Goal: Task Accomplishment & Management: Manage account settings

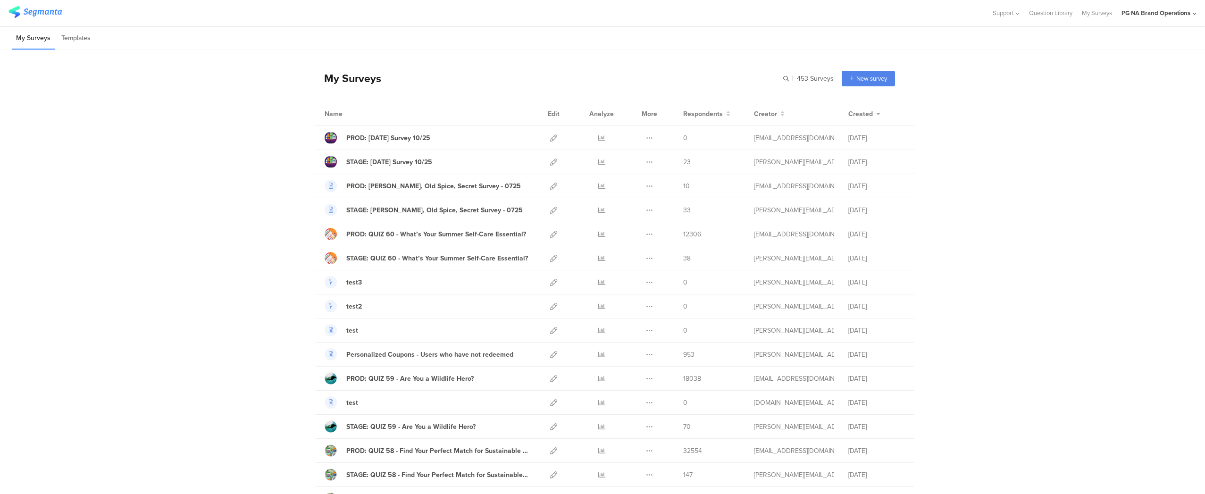
drag, startPoint x: 808, startPoint y: 74, endPoint x: 804, endPoint y: 78, distance: 5.7
click at [808, 74] on input "text" at bounding box center [767, 79] width 132 height 16
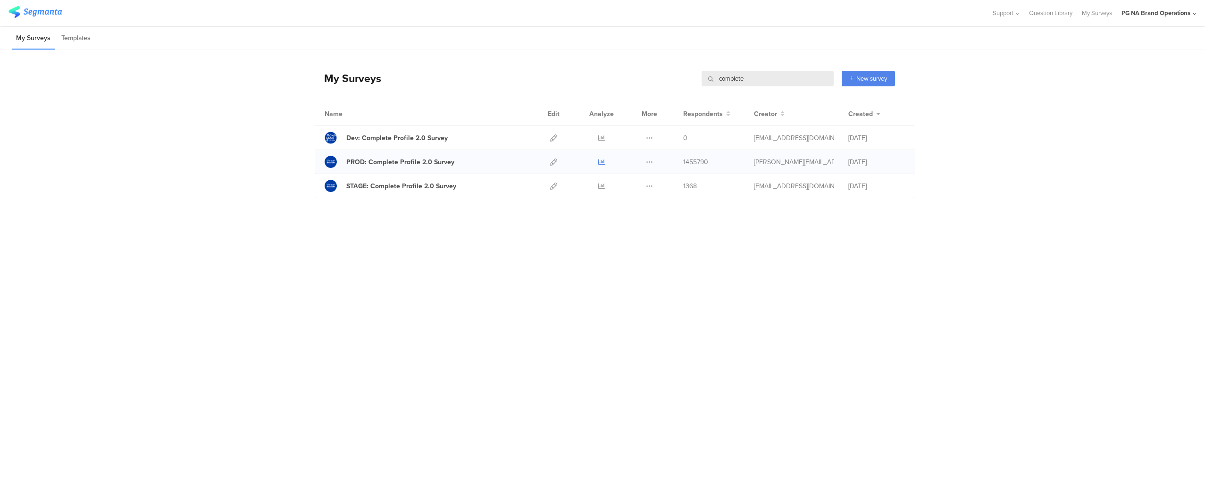
click at [603, 160] on icon at bounding box center [601, 161] width 7 height 7
drag, startPoint x: 747, startPoint y: 79, endPoint x: 645, endPoint y: 74, distance: 102.0
click at [644, 74] on div "My Surveys complete complete New survey Start from scratch Choose from templates" at bounding box center [605, 78] width 580 height 38
type input "diwali"
click at [623, 259] on div "My Surveys diwali diwali New survey Start from scratch Choose from templates Na…" at bounding box center [602, 248] width 1205 height 397
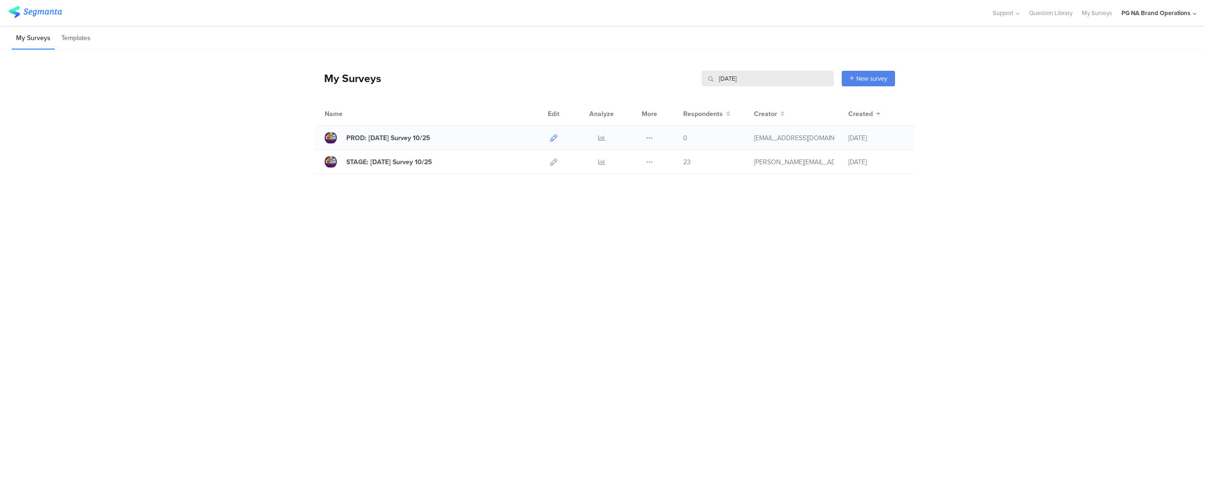
click at [551, 137] on icon at bounding box center [553, 137] width 7 height 7
click at [554, 163] on icon at bounding box center [553, 161] width 7 height 7
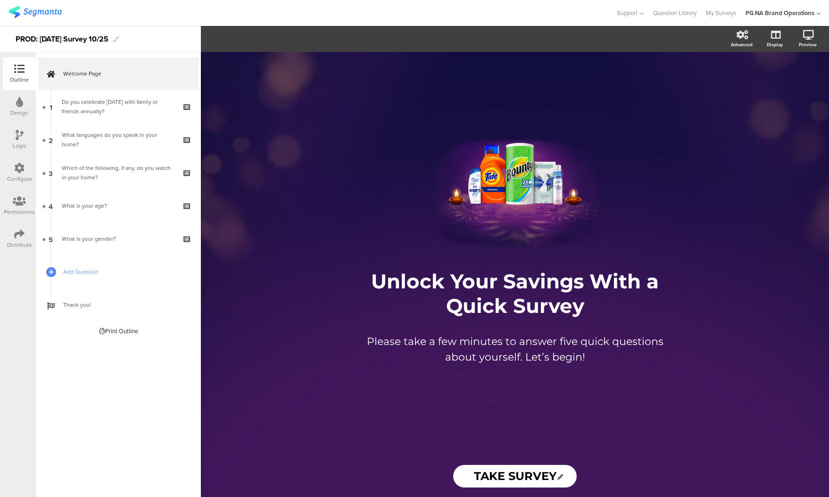
click at [16, 141] on div at bounding box center [20, 136] width 8 height 12
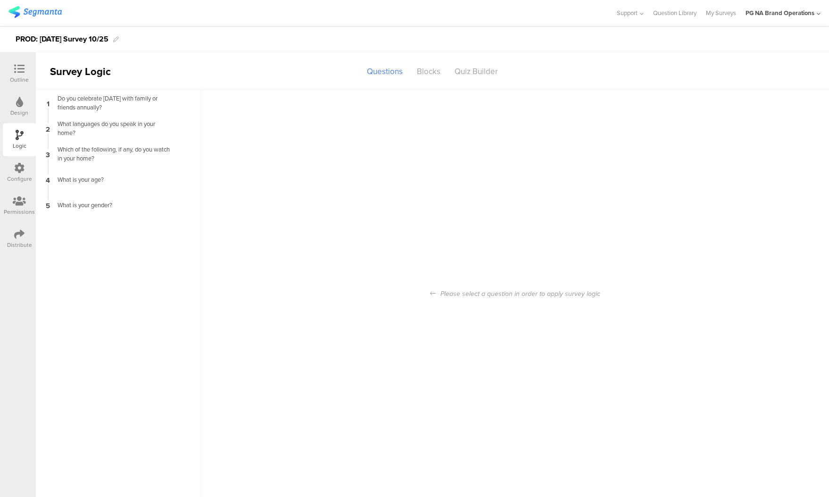
drag, startPoint x: 17, startPoint y: 168, endPoint x: 33, endPoint y: 167, distance: 15.2
click at [18, 168] on icon at bounding box center [19, 168] width 10 height 10
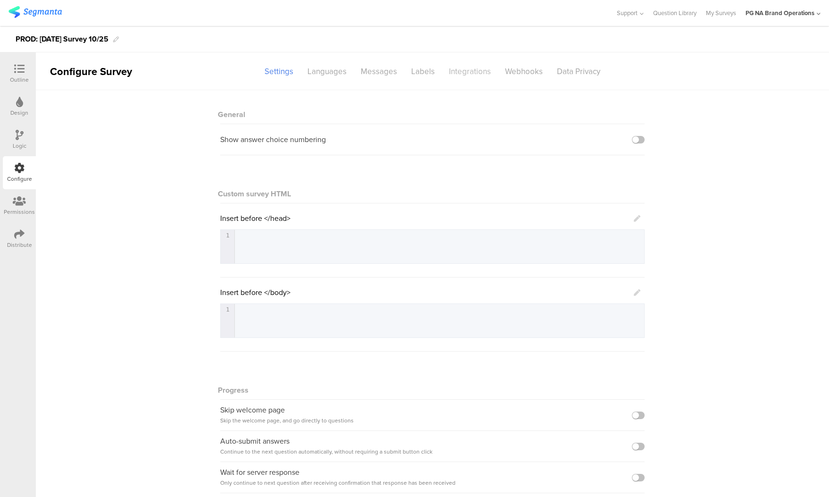
click at [468, 72] on div "Integrations" at bounding box center [470, 71] width 56 height 17
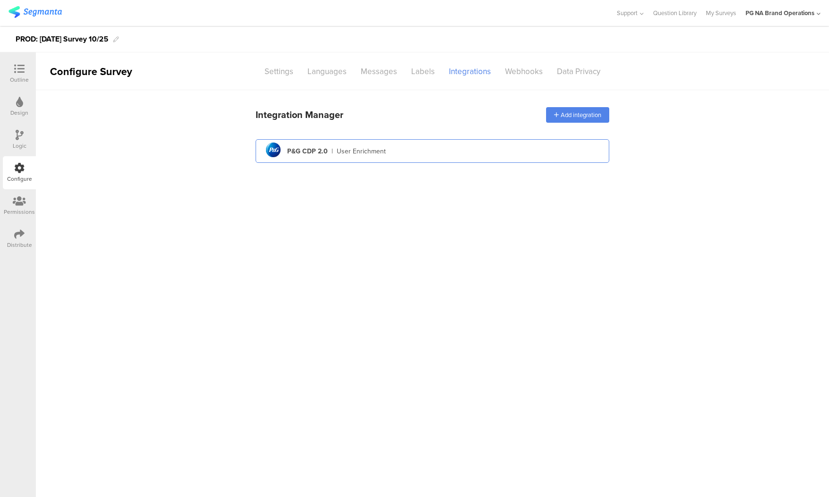
click at [383, 152] on div "User Enrichment" at bounding box center [361, 151] width 49 height 10
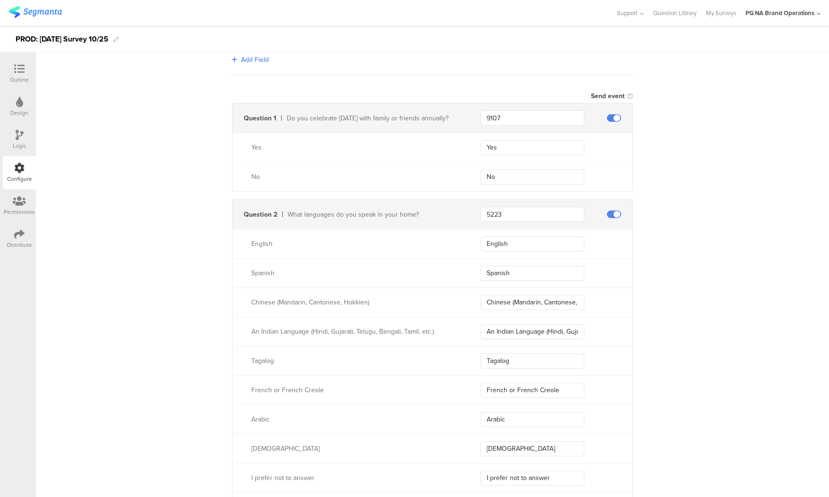
scroll to position [246, 0]
drag, startPoint x: 514, startPoint y: 242, endPoint x: 473, endPoint y: 241, distance: 40.6
click at [473, 241] on div "English English" at bounding box center [433, 241] width 400 height 29
drag, startPoint x: 528, startPoint y: 272, endPoint x: 620, endPoint y: 264, distance: 92.8
click at [460, 270] on div "Spanish Spanish" at bounding box center [433, 271] width 400 height 29
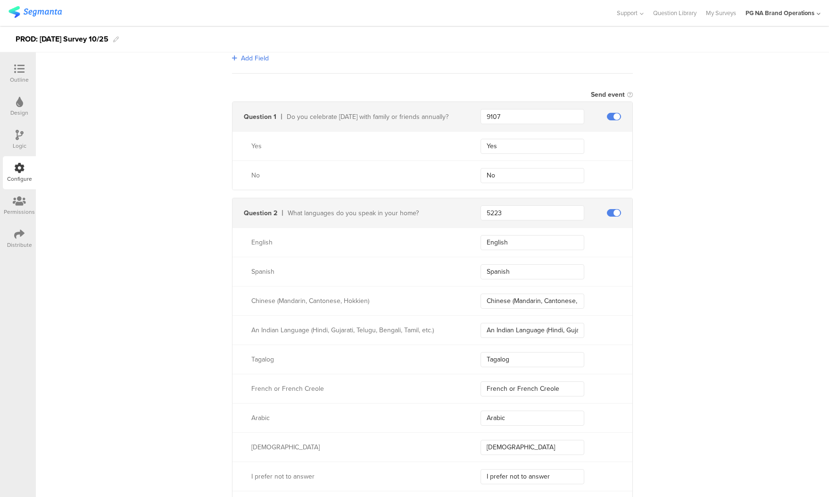
scroll to position [254, 0]
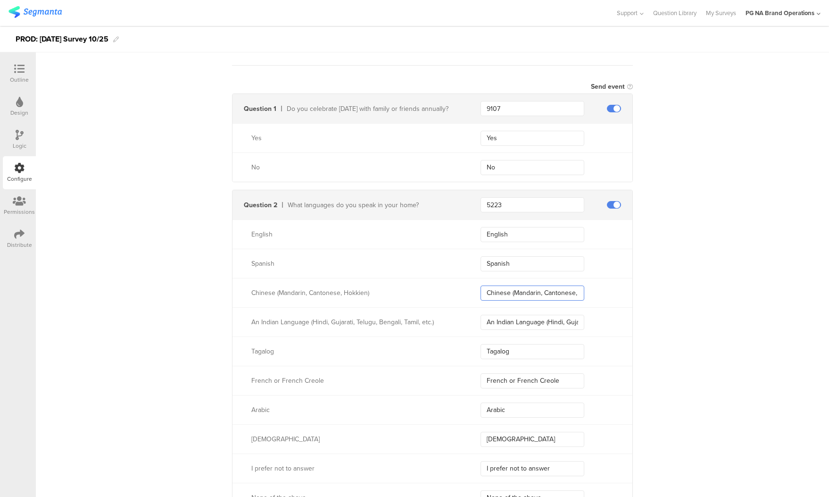
click at [515, 286] on input "Chinese (Mandarin, Cantonese, or Hokkien)" at bounding box center [533, 292] width 104 height 15
click at [519, 290] on input "Chinese (Mandarin, Cantonese, or Hokkien)" at bounding box center [533, 292] width 104 height 15
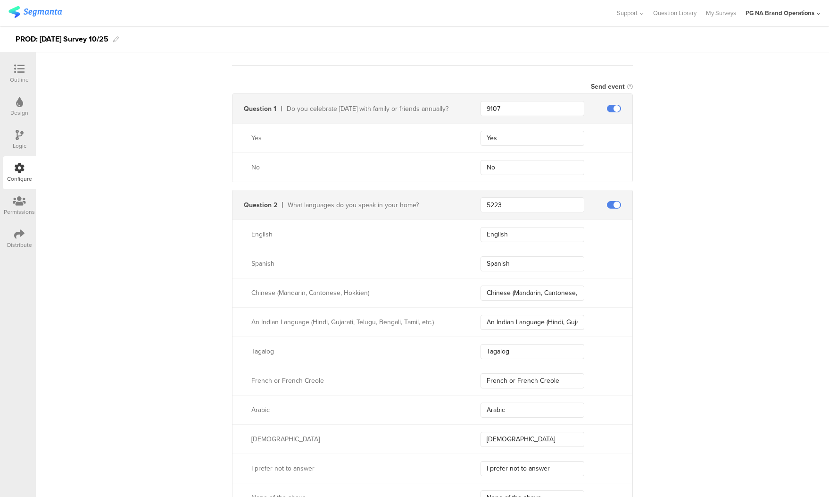
scroll to position [307, 0]
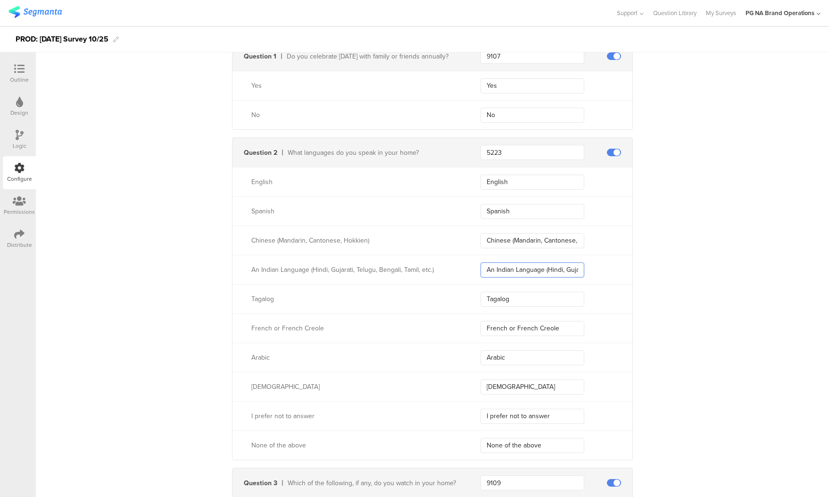
click at [533, 268] on input "An Indian Language (Hindi, Gujarati, Telugu, Bengali, Tamil, etc.)" at bounding box center [533, 269] width 104 height 15
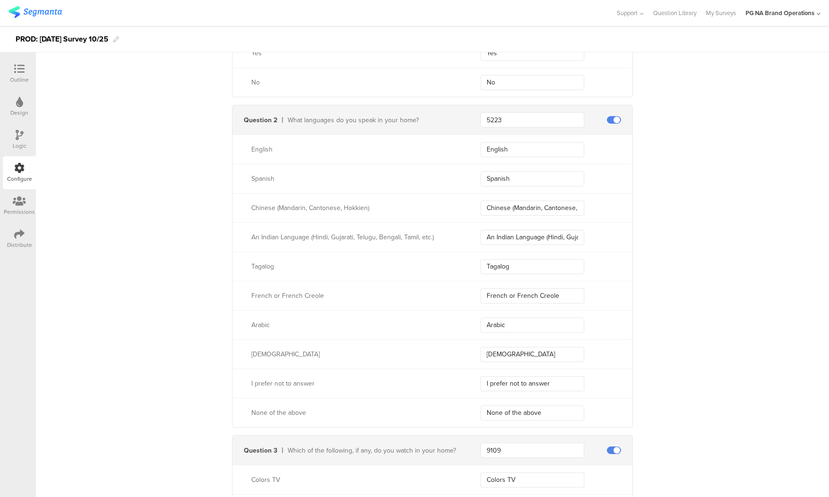
scroll to position [349, 0]
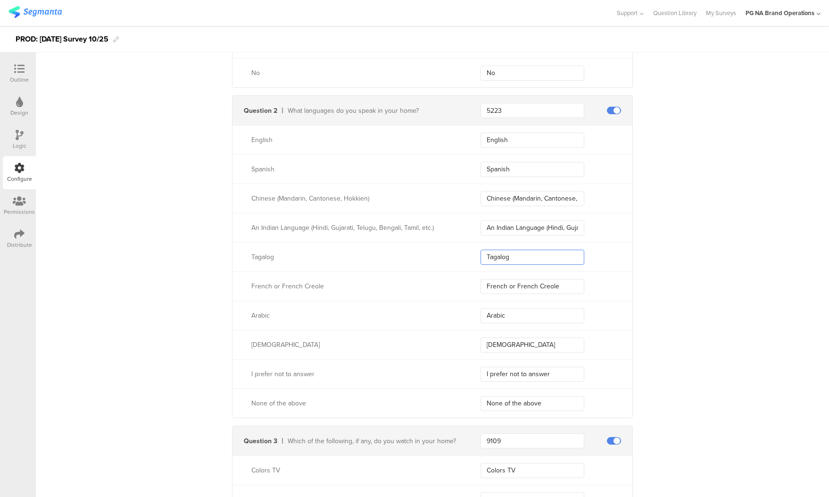
click at [500, 251] on input "Tagalog" at bounding box center [533, 256] width 104 height 15
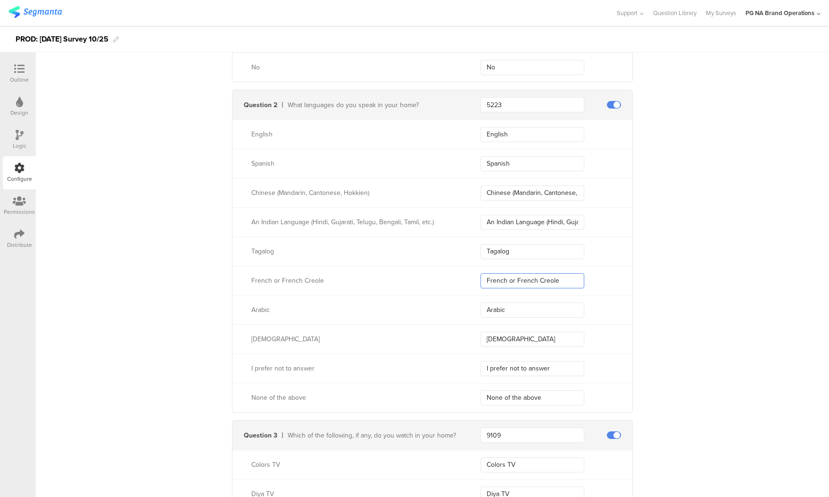
click at [548, 278] on input "French or French Creole" at bounding box center [533, 280] width 104 height 15
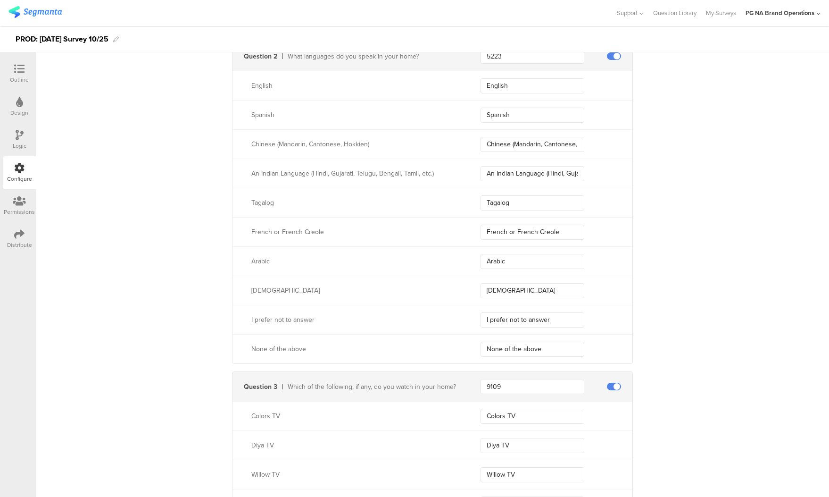
scroll to position [405, 0]
click at [498, 258] on input "Arabic" at bounding box center [533, 259] width 104 height 15
click at [498, 290] on input "Korean" at bounding box center [533, 288] width 104 height 15
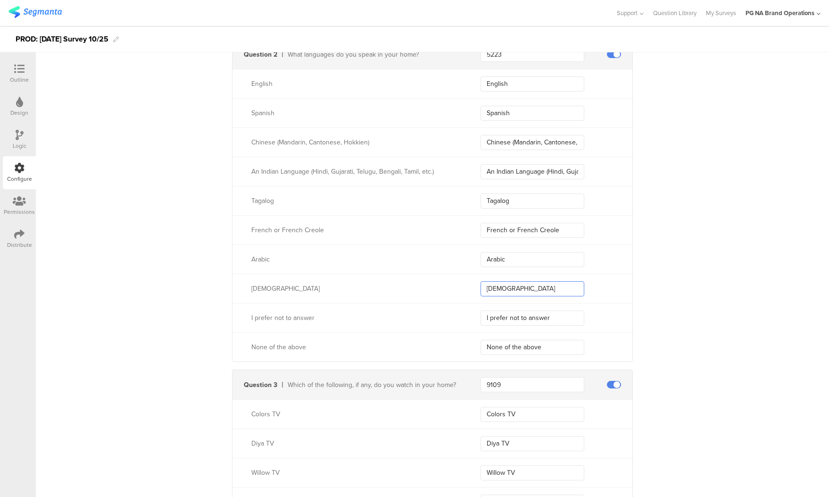
click at [498, 290] on input "Korean" at bounding box center [533, 288] width 104 height 15
click at [506, 315] on input "I prefer not to answer" at bounding box center [533, 317] width 104 height 15
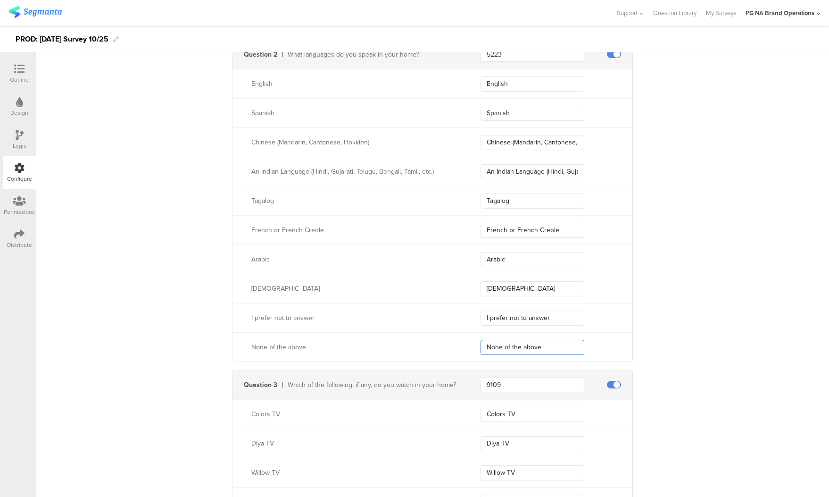
click at [528, 342] on input "None of the above" at bounding box center [533, 347] width 104 height 15
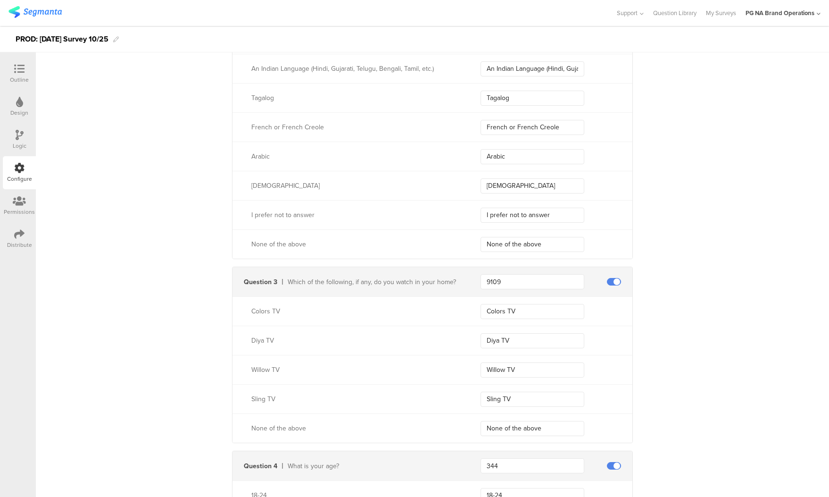
scroll to position [508, 0]
click at [502, 309] on input "Colors TV" at bounding box center [533, 310] width 104 height 15
click at [501, 309] on input "Colors TV" at bounding box center [533, 310] width 104 height 15
click at [523, 311] on input "Colors TV" at bounding box center [533, 310] width 104 height 15
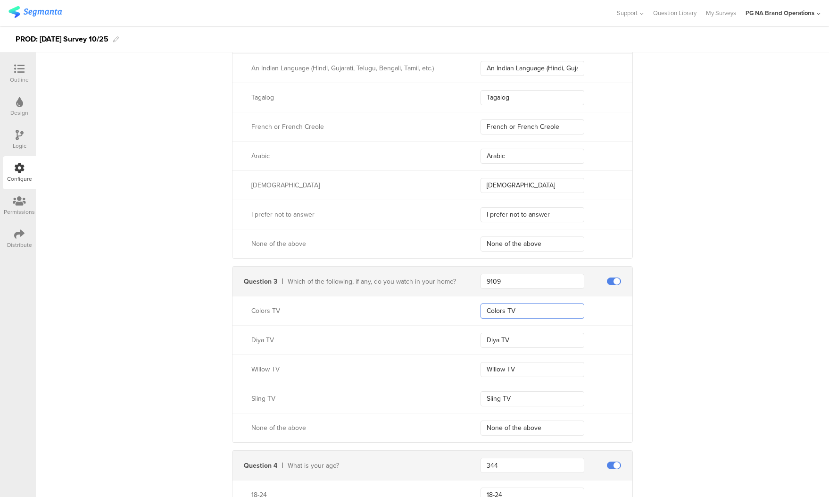
click at [410, 305] on div "Colors TV Colors TV" at bounding box center [433, 310] width 400 height 29
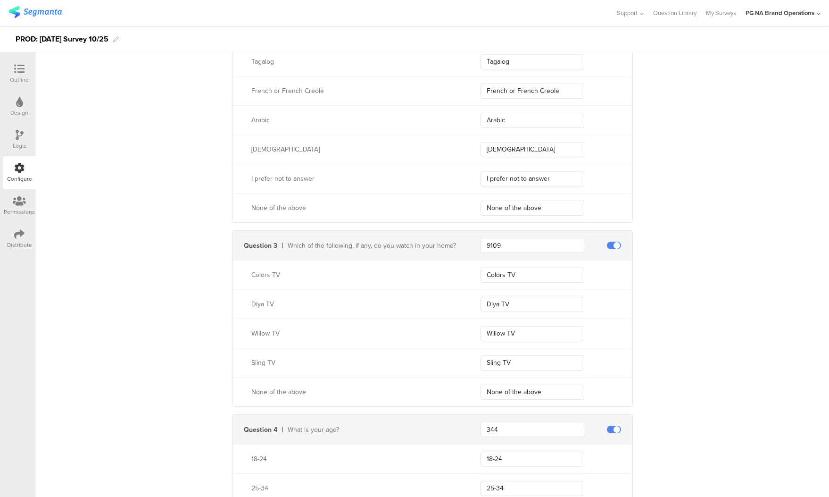
scroll to position [585, 0]
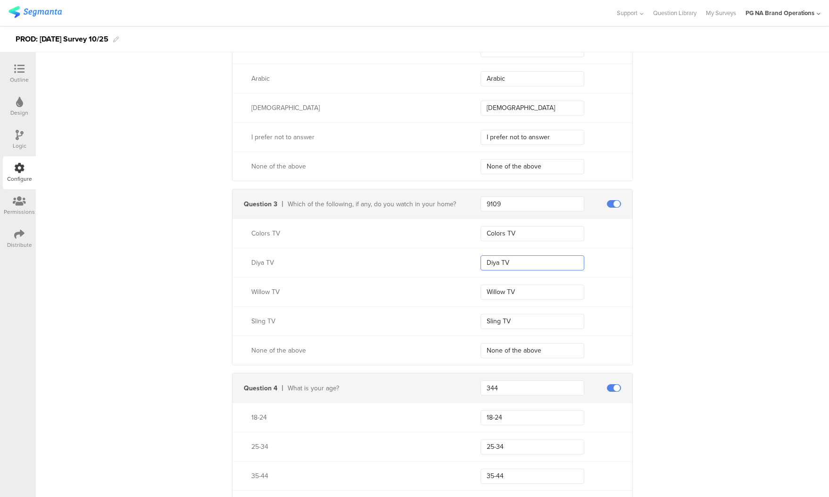
drag, startPoint x: 515, startPoint y: 261, endPoint x: 448, endPoint y: 258, distance: 67.1
click at [448, 258] on div "Diya TV Diya TV" at bounding box center [433, 262] width 400 height 29
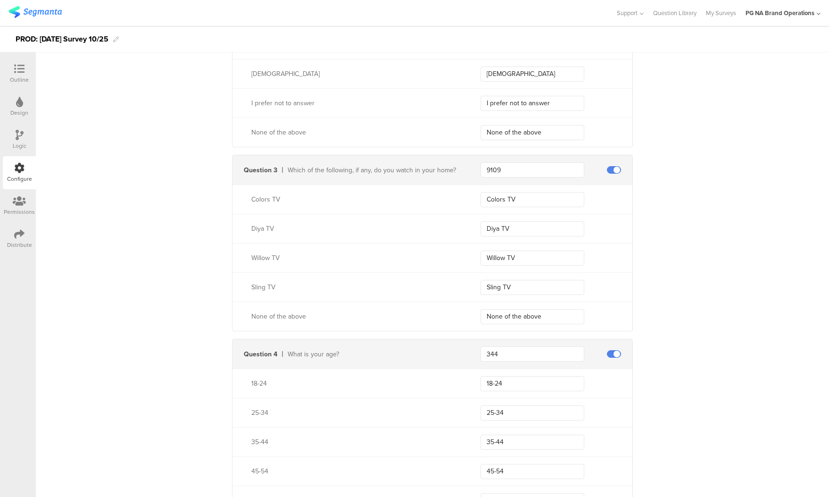
scroll to position [640, 0]
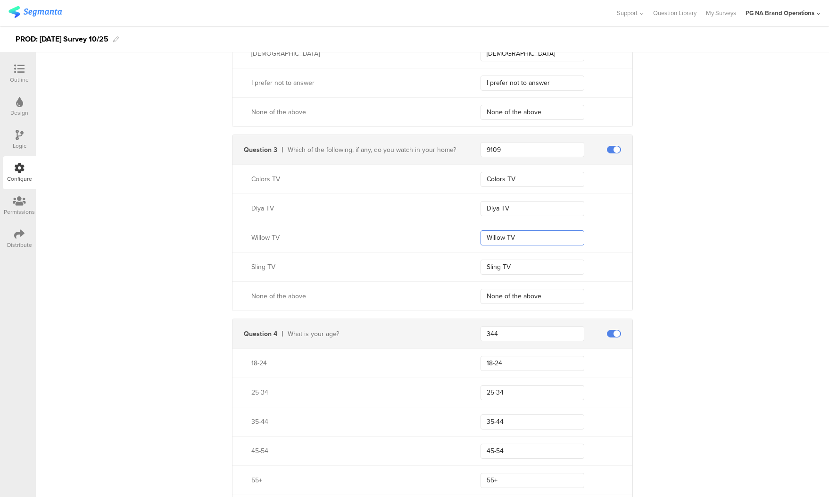
drag, startPoint x: 523, startPoint y: 236, endPoint x: 428, endPoint y: 227, distance: 95.7
click at [428, 227] on div "Willow TV Willow TV" at bounding box center [433, 237] width 400 height 29
drag, startPoint x: 476, startPoint y: 262, endPoint x: 451, endPoint y: 261, distance: 25.5
click at [448, 260] on div "Sling TV Sling TV" at bounding box center [433, 266] width 400 height 29
drag, startPoint x: 464, startPoint y: 292, endPoint x: 428, endPoint y: 289, distance: 35.5
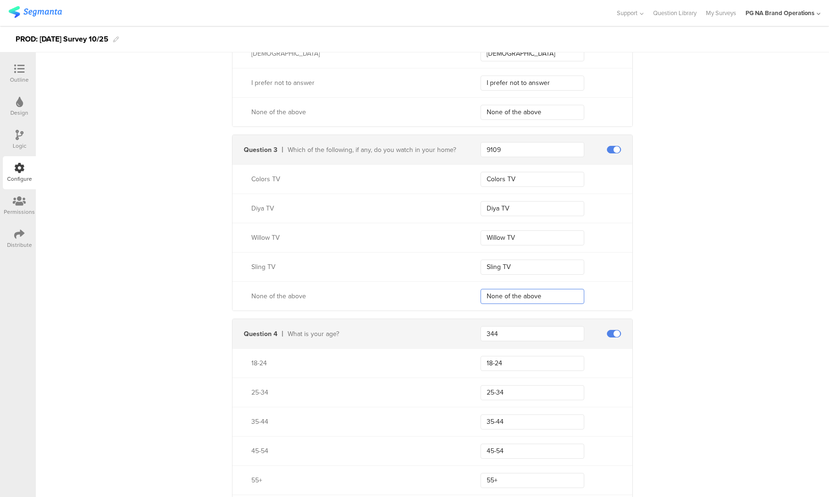
click at [411, 288] on div "None of the above None of the above" at bounding box center [433, 295] width 400 height 29
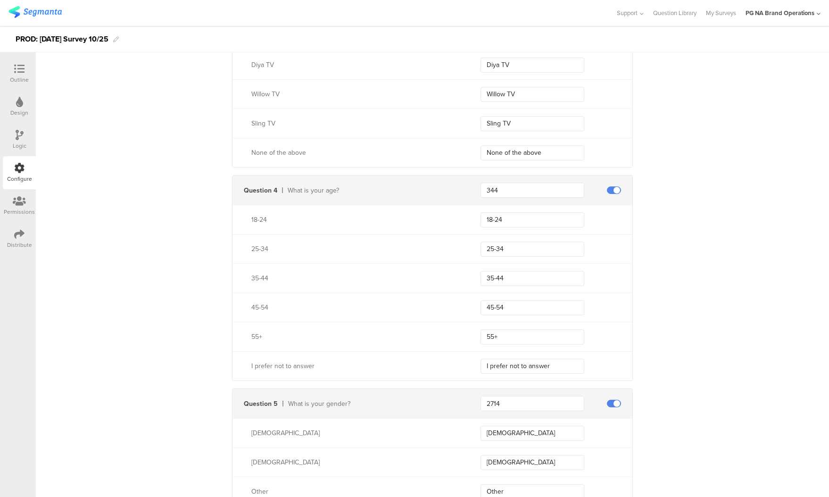
scroll to position [798, 0]
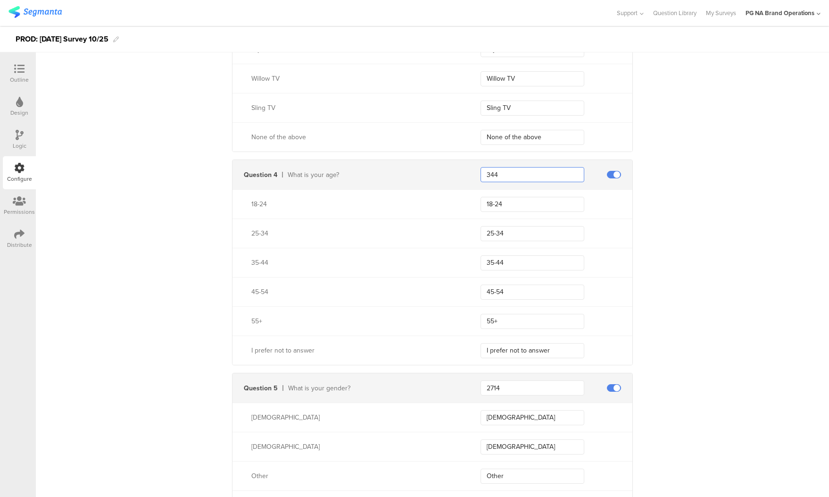
drag, startPoint x: 507, startPoint y: 171, endPoint x: 421, endPoint y: 172, distance: 86.3
click at [421, 172] on div "Question 4 What is your age? 344" at bounding box center [433, 174] width 400 height 29
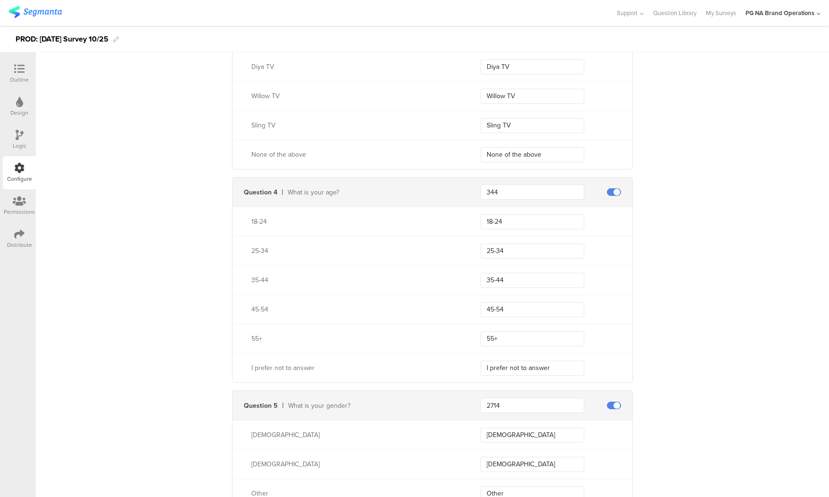
scroll to position [782, 0]
click at [522, 221] on input "18-24" at bounding box center [533, 220] width 104 height 15
drag, startPoint x: 522, startPoint y: 221, endPoint x: 474, endPoint y: 218, distance: 47.2
click at [467, 217] on div "18-24 18-24" at bounding box center [433, 220] width 400 height 29
drag, startPoint x: 515, startPoint y: 247, endPoint x: 431, endPoint y: 241, distance: 85.1
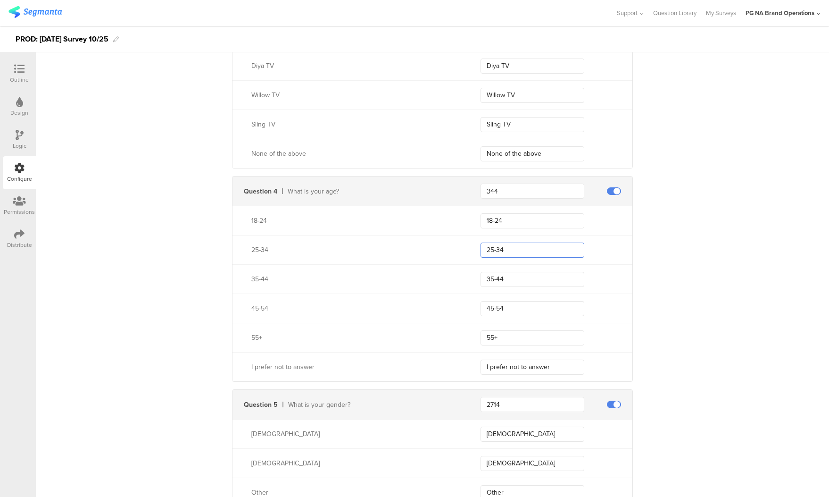
click at [427, 241] on div "25-34 25-34" at bounding box center [433, 249] width 400 height 29
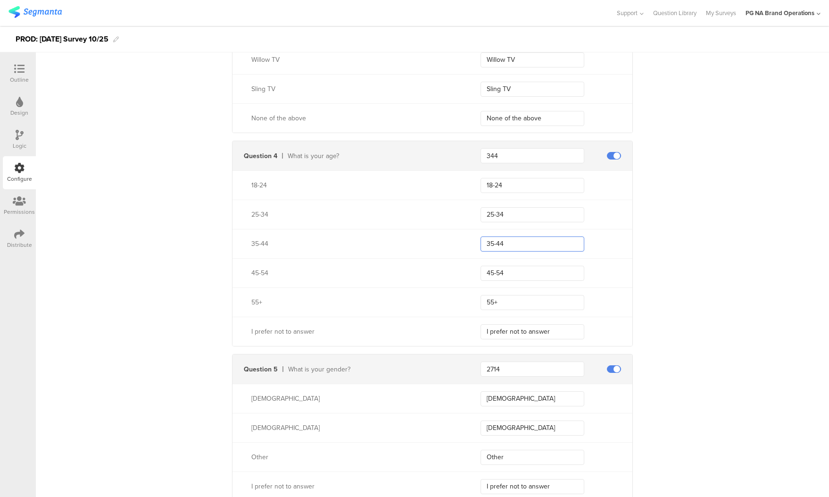
drag, startPoint x: 482, startPoint y: 243, endPoint x: 443, endPoint y: 241, distance: 38.3
click at [443, 241] on div "35-44 35-44" at bounding box center [433, 243] width 400 height 29
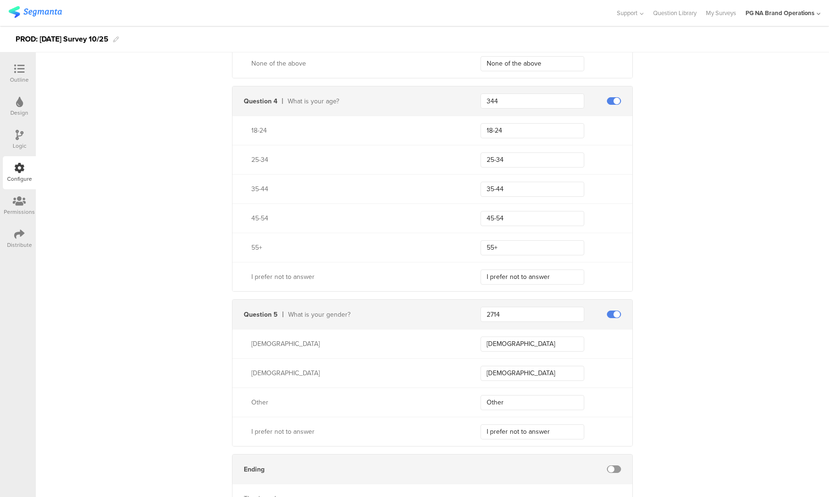
scroll to position [872, 0]
click at [457, 213] on div "45-54 45-54" at bounding box center [433, 217] width 400 height 29
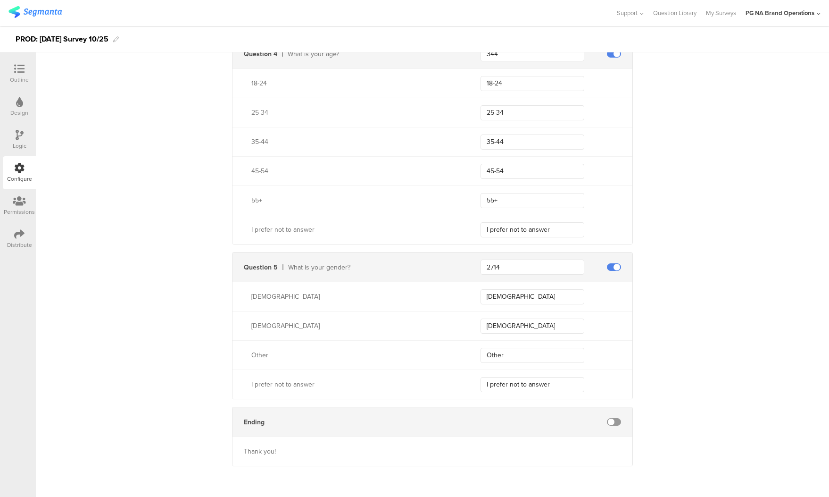
scroll to position [918, 0]
drag, startPoint x: 507, startPoint y: 201, endPoint x: 781, endPoint y: 268, distance: 282.9
click at [440, 195] on div "55+ 55+" at bounding box center [433, 200] width 400 height 29
drag, startPoint x: 485, startPoint y: 226, endPoint x: 437, endPoint y: 224, distance: 48.6
click at [406, 219] on div "I prefer not to answer I prefer not to answer" at bounding box center [433, 230] width 400 height 29
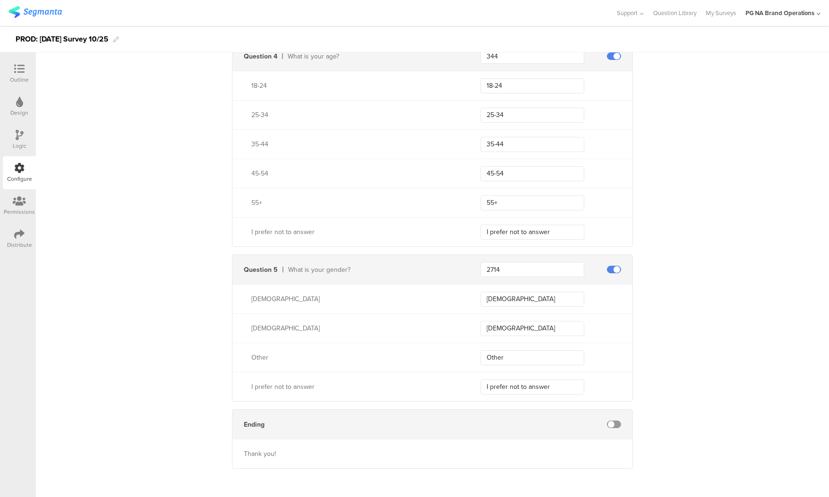
scroll to position [0, 0]
drag, startPoint x: 383, startPoint y: 260, endPoint x: 391, endPoint y: 260, distance: 7.5
click at [386, 260] on div "Question 5 What is your gender? 2714" at bounding box center [433, 269] width 400 height 29
drag, startPoint x: 517, startPoint y: 299, endPoint x: 412, endPoint y: 292, distance: 104.9
click at [412, 292] on div "Male Male" at bounding box center [433, 298] width 400 height 29
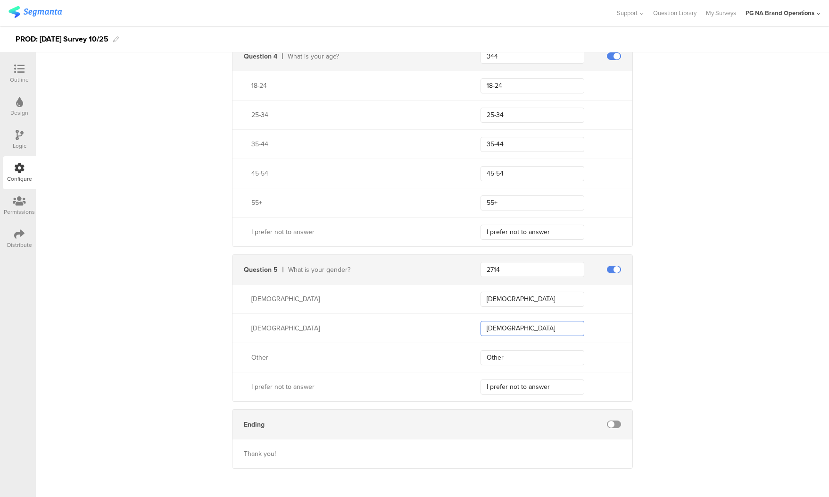
drag, startPoint x: 510, startPoint y: 328, endPoint x: 431, endPoint y: 321, distance: 80.0
click at [430, 321] on div "Female Female" at bounding box center [433, 327] width 400 height 29
drag, startPoint x: 493, startPoint y: 356, endPoint x: 449, endPoint y: 350, distance: 44.3
click at [449, 350] on div "Other Other" at bounding box center [433, 356] width 400 height 29
drag, startPoint x: 545, startPoint y: 385, endPoint x: 465, endPoint y: 379, distance: 80.4
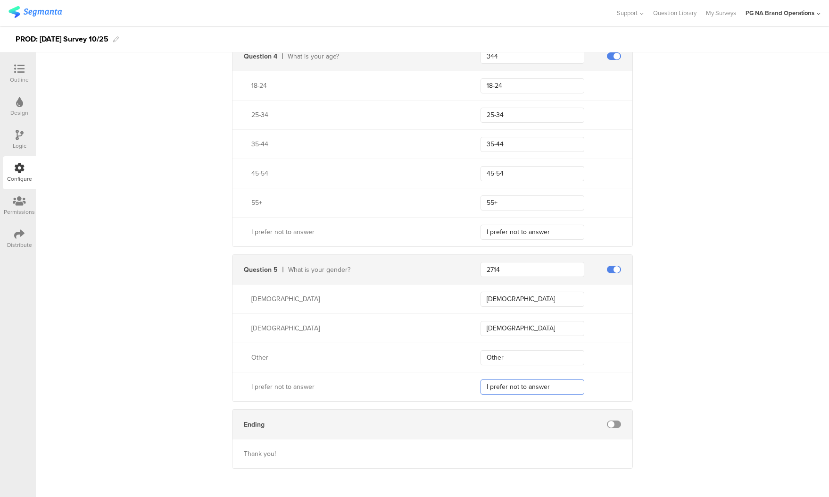
click at [465, 379] on div "I prefer not to answer I prefer not to answer" at bounding box center [433, 386] width 400 height 29
click at [41, 13] on img at bounding box center [34, 12] width 53 height 12
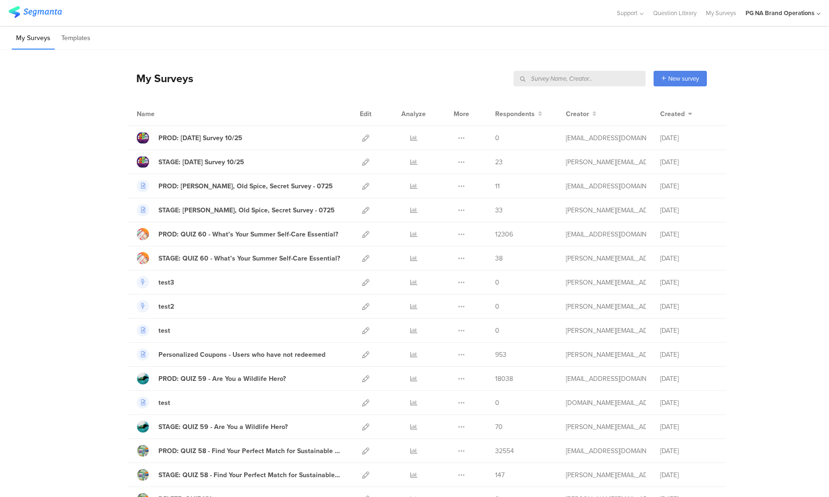
click at [598, 77] on input "text" at bounding box center [580, 79] width 132 height 16
click at [600, 78] on input "text" at bounding box center [580, 79] width 132 height 16
type input "complete"
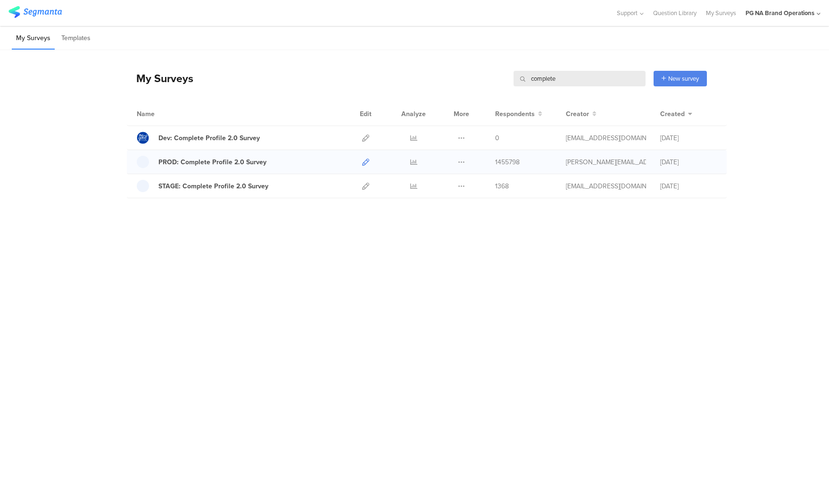
click at [368, 161] on icon at bounding box center [365, 161] width 7 height 7
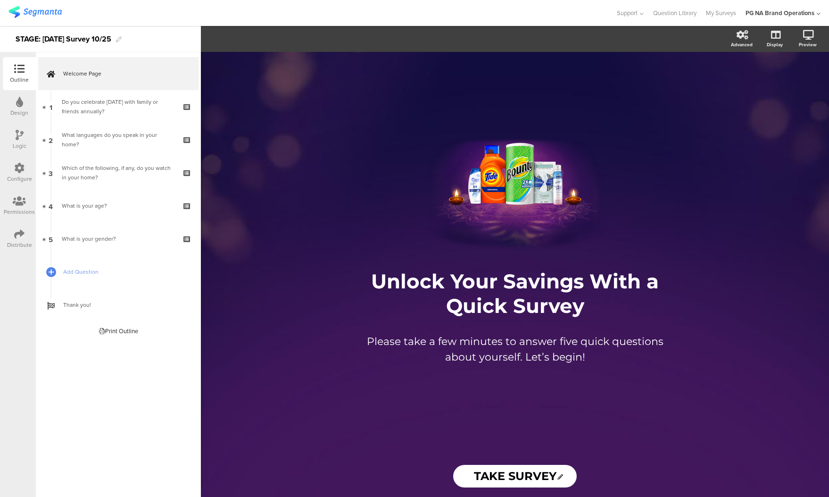
click at [23, 171] on icon at bounding box center [19, 168] width 10 height 10
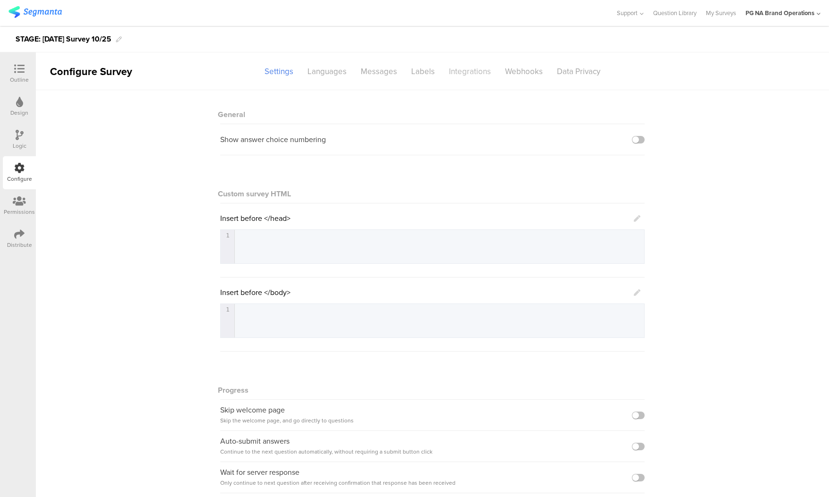
click at [460, 73] on div "Integrations" at bounding box center [470, 71] width 56 height 17
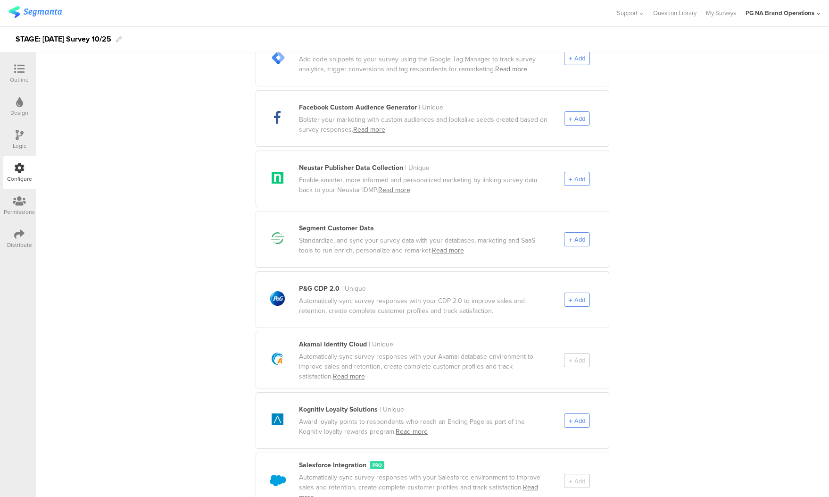
scroll to position [383, 0]
click at [581, 293] on span "Add" at bounding box center [579, 297] width 11 height 9
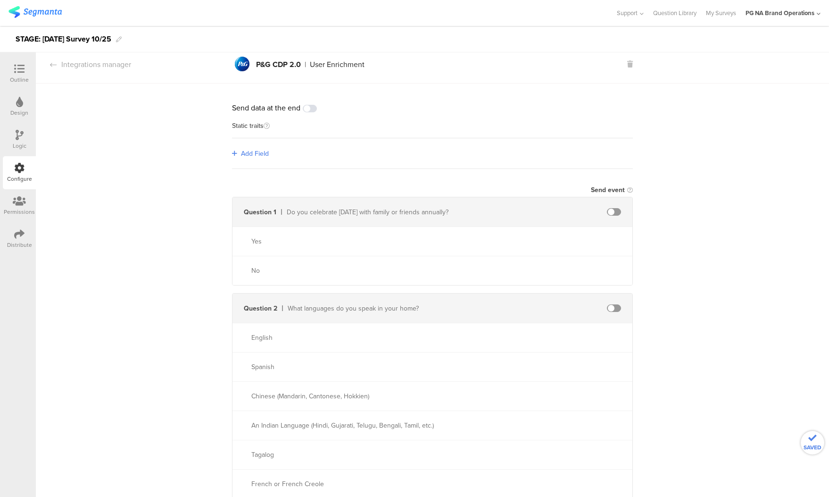
scroll to position [0, 0]
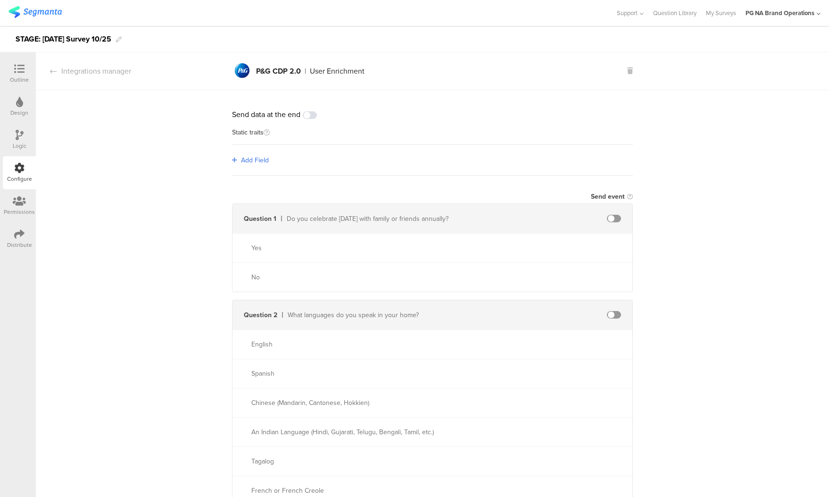
click at [260, 159] on span "Add Field" at bounding box center [255, 160] width 28 height 10
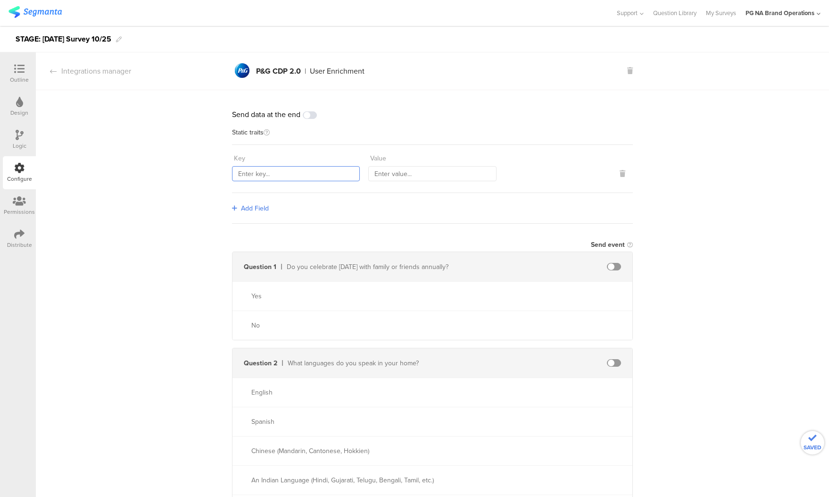
click at [253, 173] on input "text" at bounding box center [296, 173] width 128 height 15
type input "countryCode"
type input "[GEOGRAPHIC_DATA]"
click at [248, 206] on span "Add Field" at bounding box center [255, 208] width 28 height 10
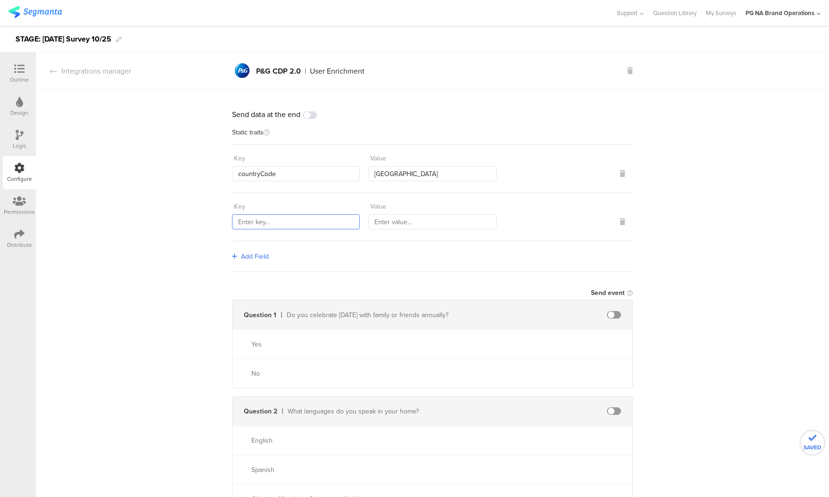
click at [258, 219] on input "text" at bounding box center [296, 221] width 128 height 15
type input "marketingProgramNumber"
type input "115"
click at [258, 256] on span "Add Field" at bounding box center [255, 256] width 28 height 10
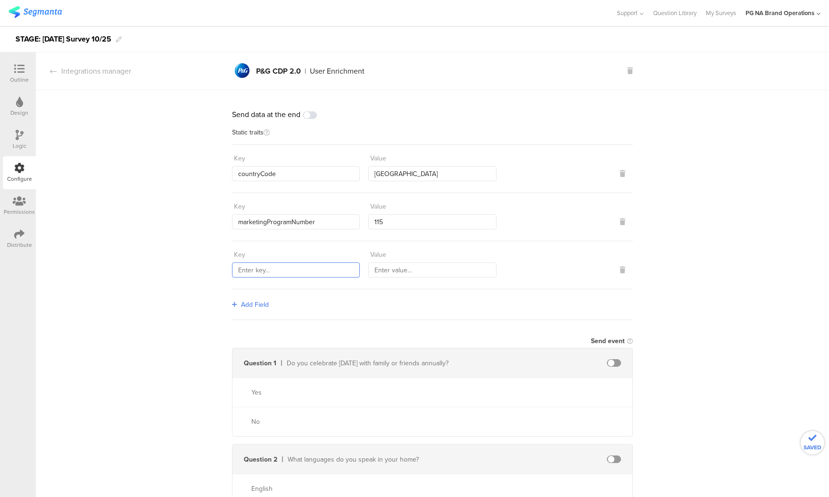
click at [260, 269] on input "text" at bounding box center [296, 269] width 128 height 15
type input "sourceId"
type input "1318"
click at [616, 360] on span at bounding box center [614, 363] width 14 height 8
click at [537, 362] on input "text" at bounding box center [533, 362] width 104 height 15
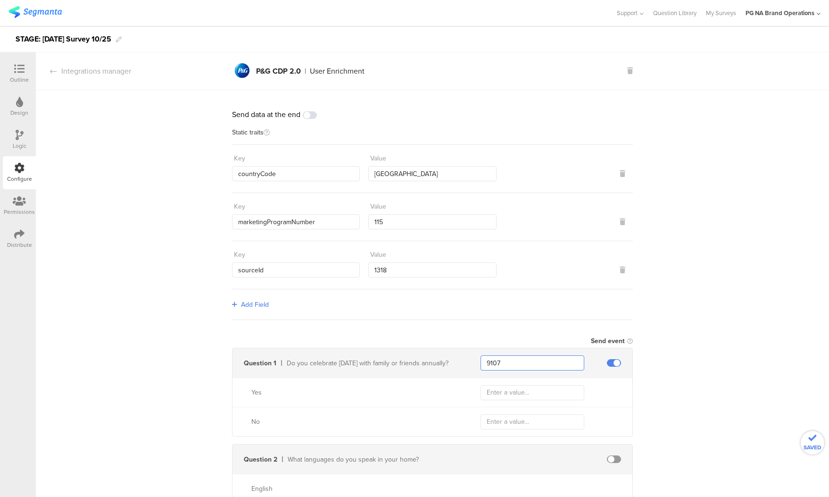
type input "9107"
type input "Yes"
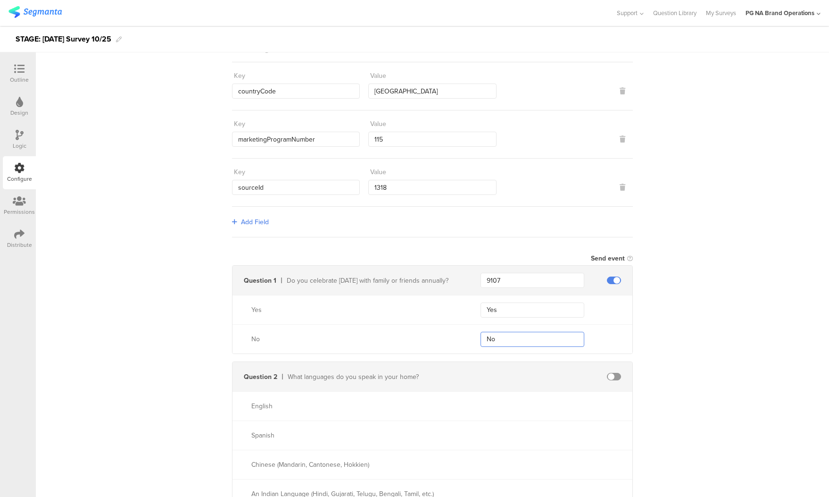
scroll to position [91, 0]
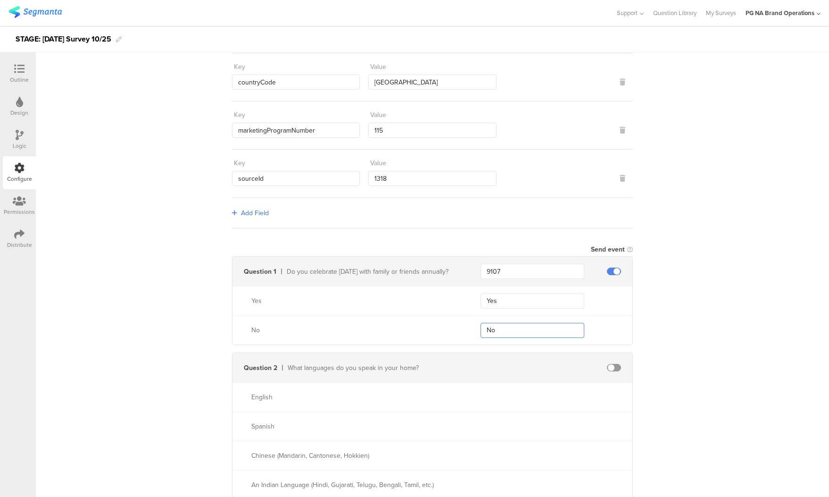
type input "No"
click at [616, 366] on span at bounding box center [614, 368] width 14 height 8
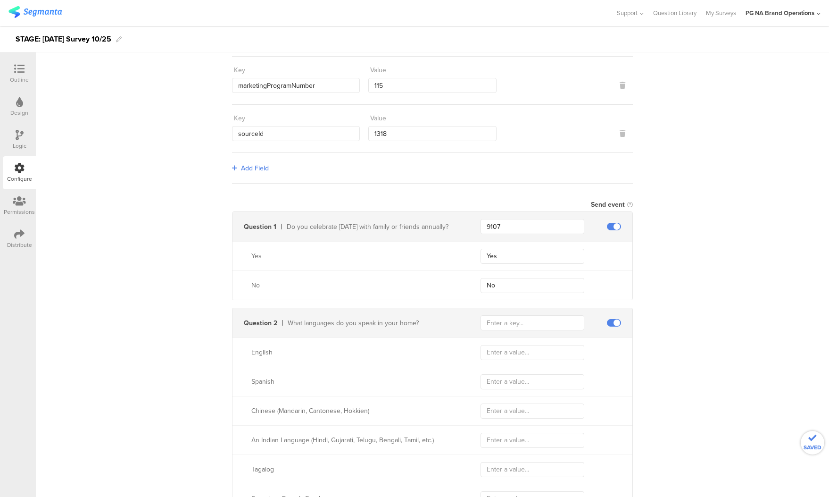
scroll to position [144, 0]
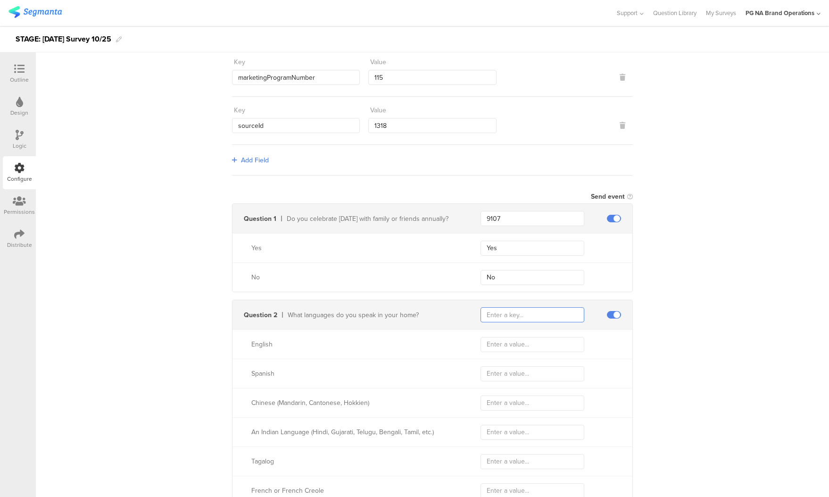
drag, startPoint x: 500, startPoint y: 312, endPoint x: 491, endPoint y: 315, distance: 9.8
click at [501, 312] on input "text" at bounding box center [533, 314] width 104 height 15
type input "53"
type input "E"
click at [424, 307] on div "Question 2 What languages do you speak in your home? 53" at bounding box center [433, 314] width 400 height 29
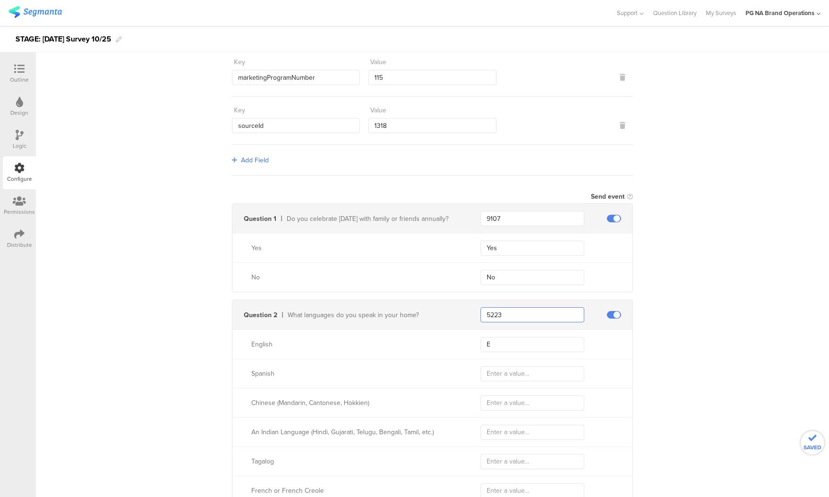
type input "5223"
drag, startPoint x: 514, startPoint y: 344, endPoint x: 437, endPoint y: 344, distance: 76.4
click at [437, 344] on div "English English" at bounding box center [433, 343] width 400 height 29
type input "English"
click at [498, 374] on input "text" at bounding box center [533, 373] width 104 height 15
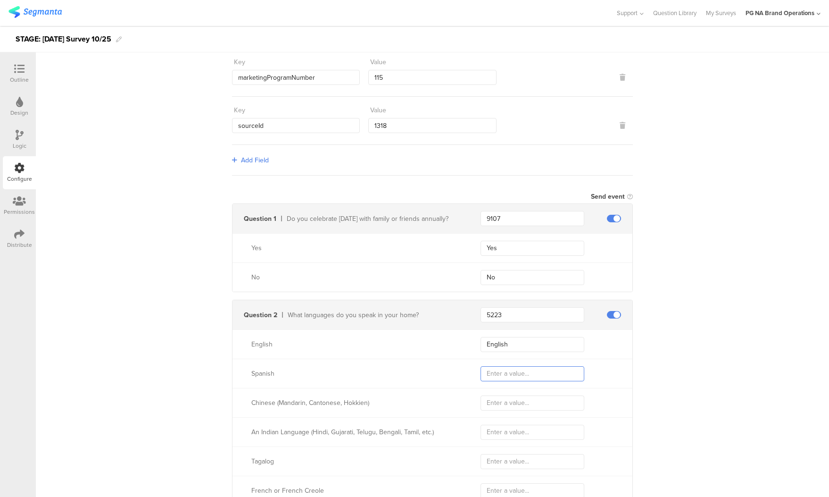
paste input "Spanish"
type input "Spanish"
click at [496, 401] on input "text" at bounding box center [533, 402] width 104 height 15
paste input "Chinese (Mandarin, Cantonese, or Hokkien)"
type input "Chinese (Mandarin, Cantonese, or Hokkien)"
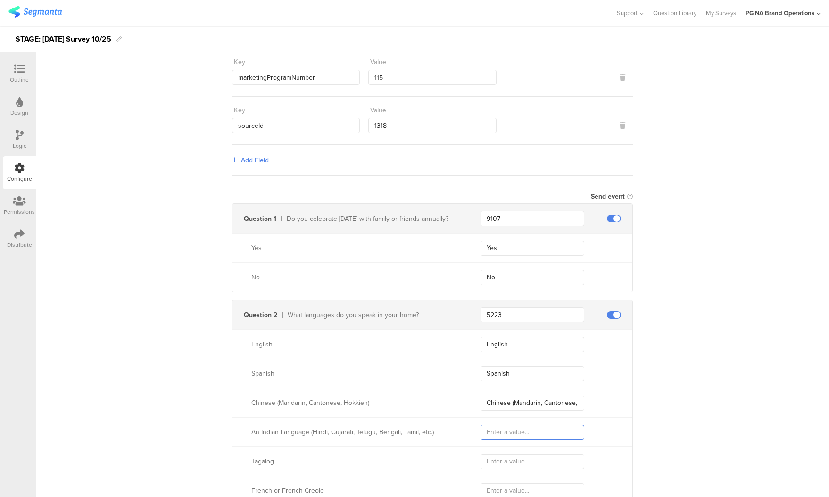
click at [506, 430] on input "text" at bounding box center [533, 431] width 104 height 15
paste input "An Indian Language (Hindi, Gujarati, Telugu, Bengali, Tamil, etc.)"
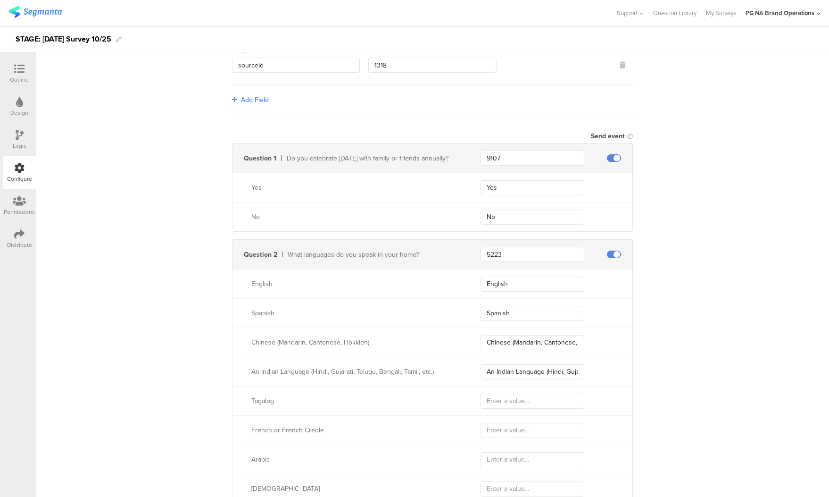
scroll to position [205, 0]
type input "An Indian Language (Hindi, Gujarati, Telugu, Bengali, Tamil, etc.)"
click at [503, 399] on input "text" at bounding box center [533, 400] width 104 height 15
paste input "Tagalog"
type input "Tagalog"
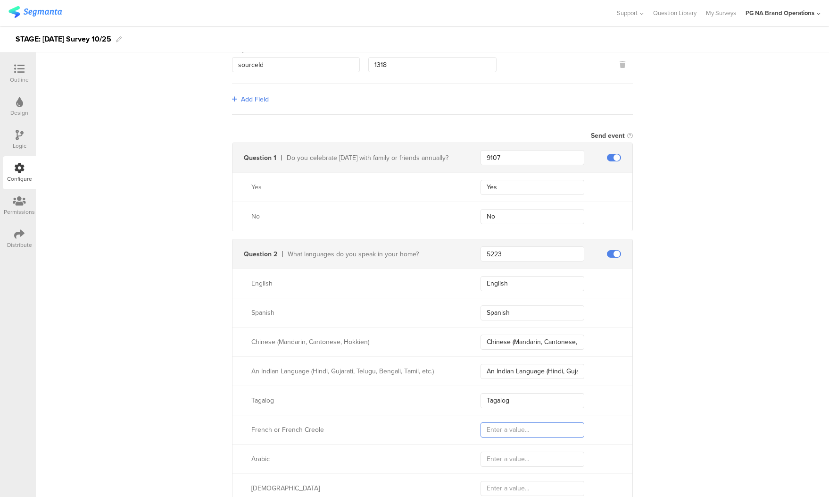
click at [519, 428] on input "text" at bounding box center [533, 429] width 104 height 15
paste input "French or French Creole"
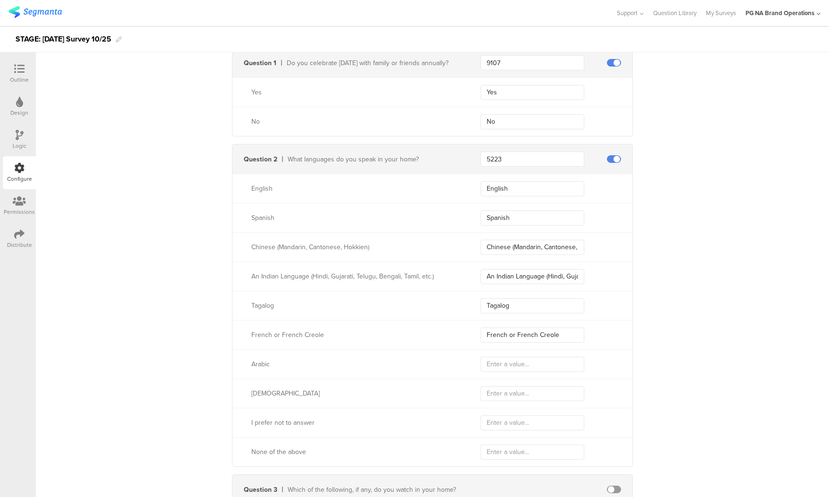
scroll to position [304, 0]
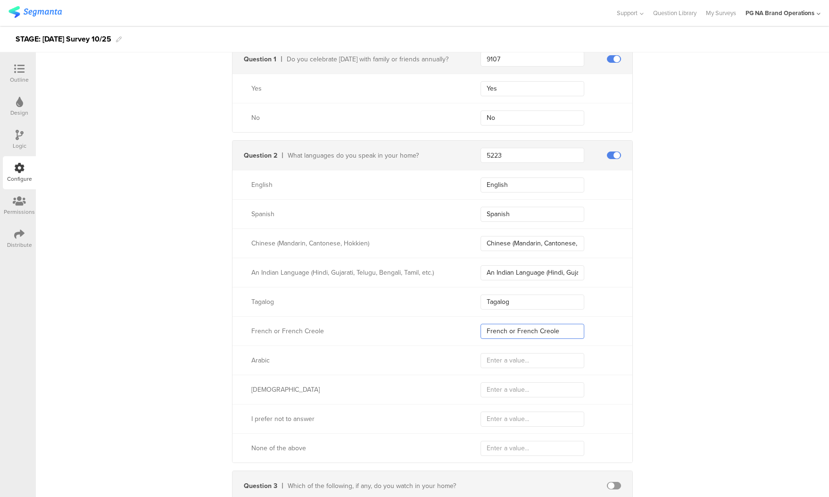
type input "French or French Creole"
click at [496, 357] on input "text" at bounding box center [533, 360] width 104 height 15
paste input "Arabic"
type input "Arabic"
click at [510, 386] on input "text" at bounding box center [533, 389] width 104 height 15
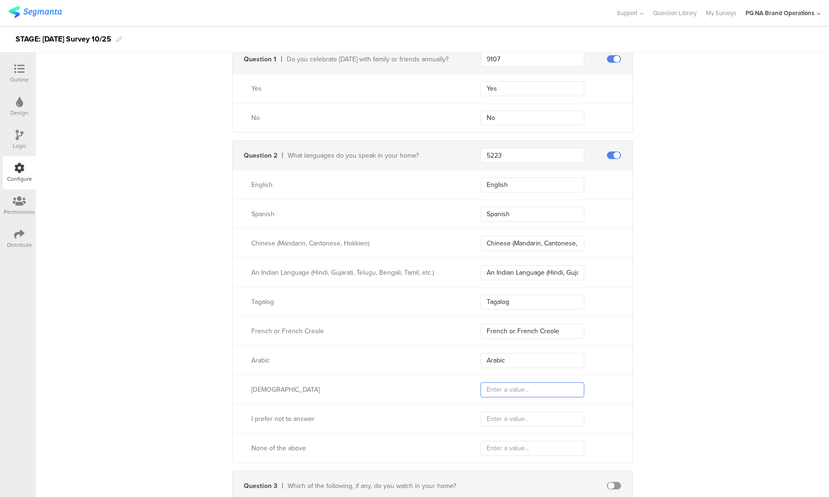
paste input "Korean"
type input "Korean"
click at [512, 418] on input "text" at bounding box center [533, 418] width 104 height 15
paste input "I prefer not to answer"
type input "I prefer not to answer"
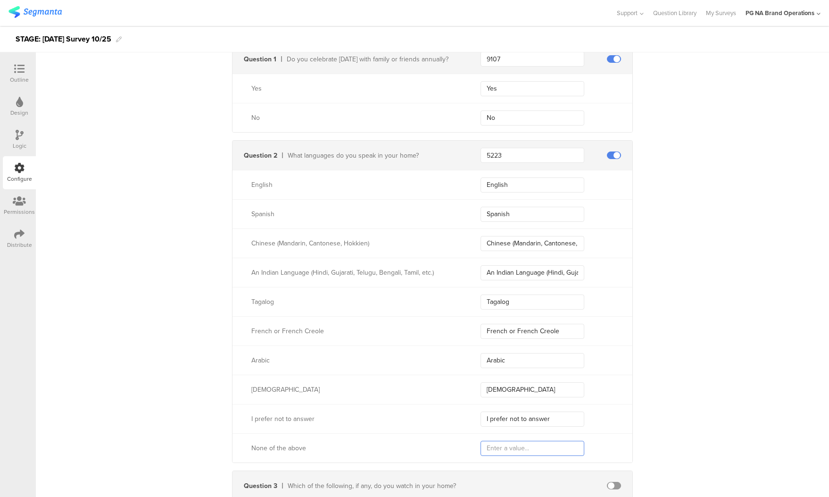
click at [517, 448] on input "text" at bounding box center [533, 447] width 104 height 15
paste input "None of the above"
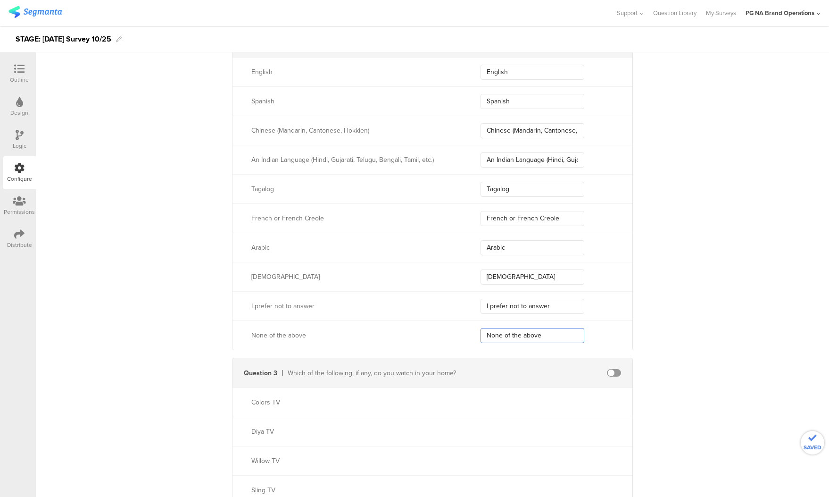
scroll to position [440, 0]
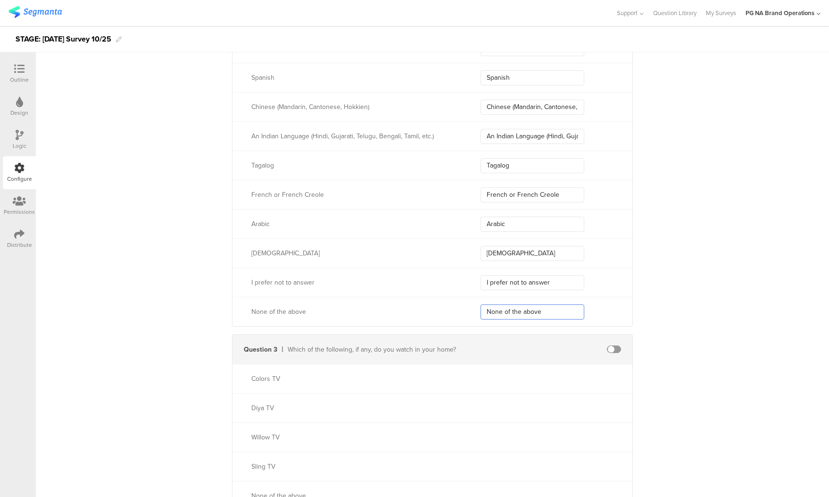
type input "None of the above"
click at [619, 348] on span at bounding box center [614, 349] width 14 height 8
click at [504, 349] on input "text" at bounding box center [533, 348] width 104 height 15
type input "9109"
click at [518, 379] on input "text" at bounding box center [533, 378] width 104 height 15
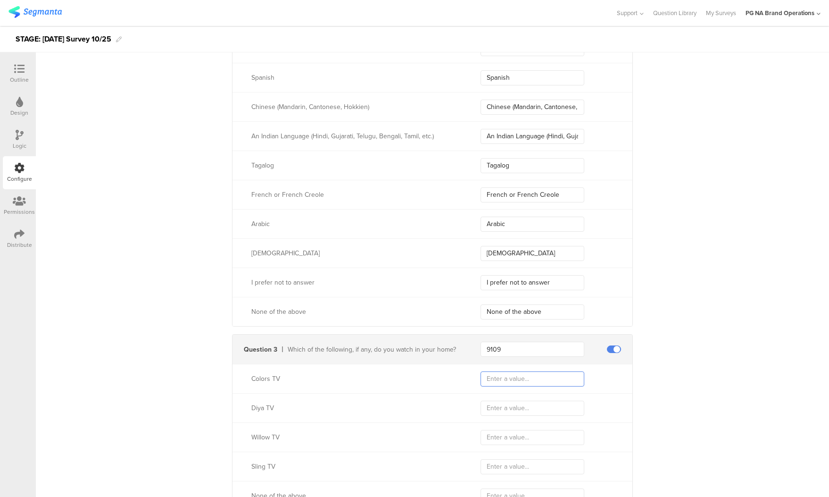
paste input "Colors TV"
type input "Colors TV"
drag, startPoint x: 504, startPoint y: 407, endPoint x: 466, endPoint y: 399, distance: 38.0
click at [504, 407] on input "text" at bounding box center [533, 407] width 104 height 15
paste input "Diya TV"
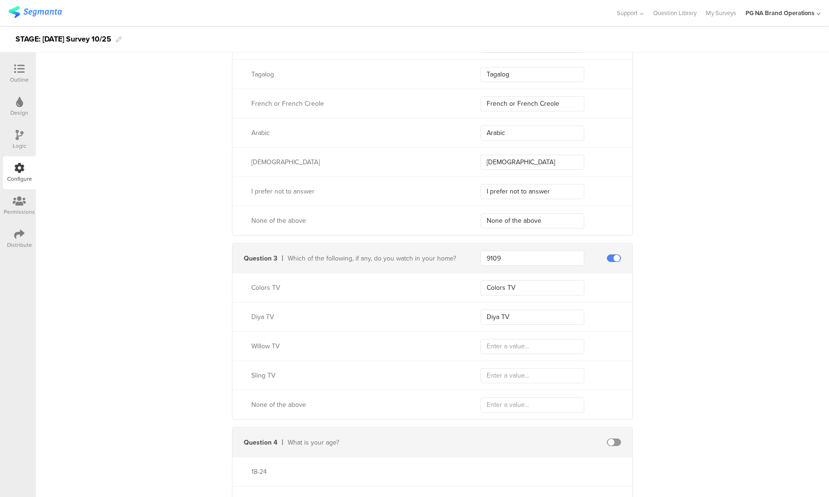
scroll to position [538, 0]
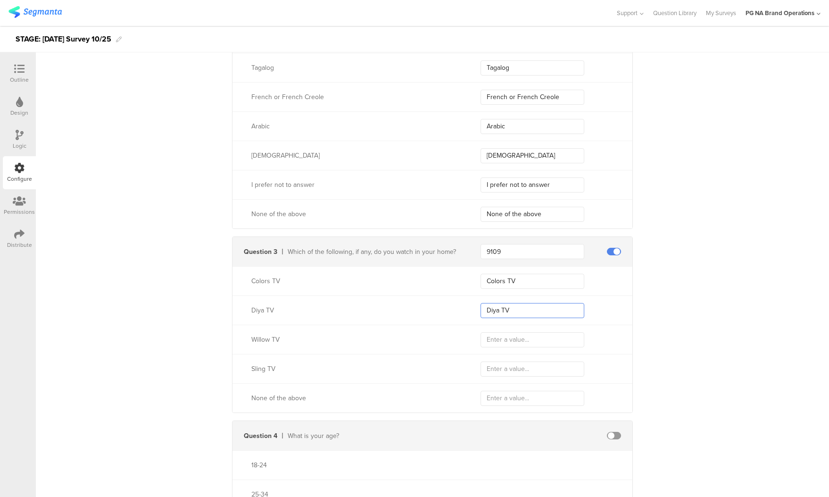
type input "Diya TV"
drag, startPoint x: 504, startPoint y: 339, endPoint x: 496, endPoint y: 338, distance: 8.5
click at [505, 339] on input "text" at bounding box center [533, 339] width 104 height 15
paste input "Willow TV"
type input "Willow TV"
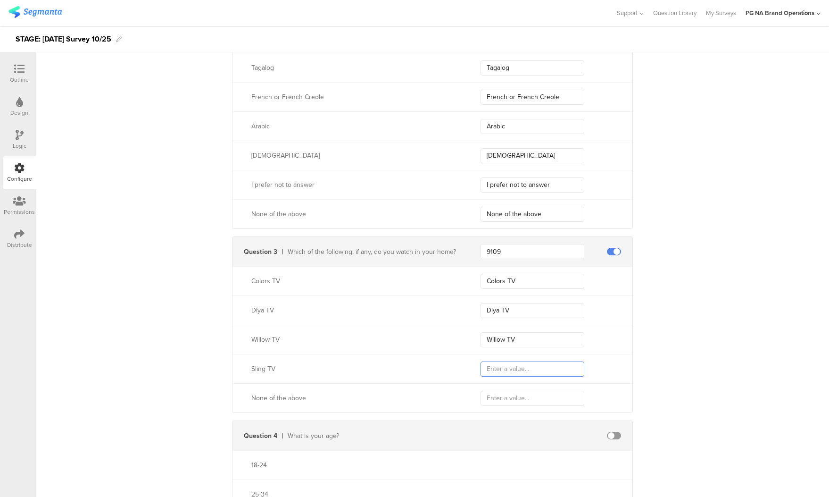
click at [507, 367] on input "text" at bounding box center [533, 368] width 104 height 15
paste input "Sling TV"
type input "Sling TV"
click at [502, 399] on input "text" at bounding box center [533, 397] width 104 height 15
paste input "None of the above"
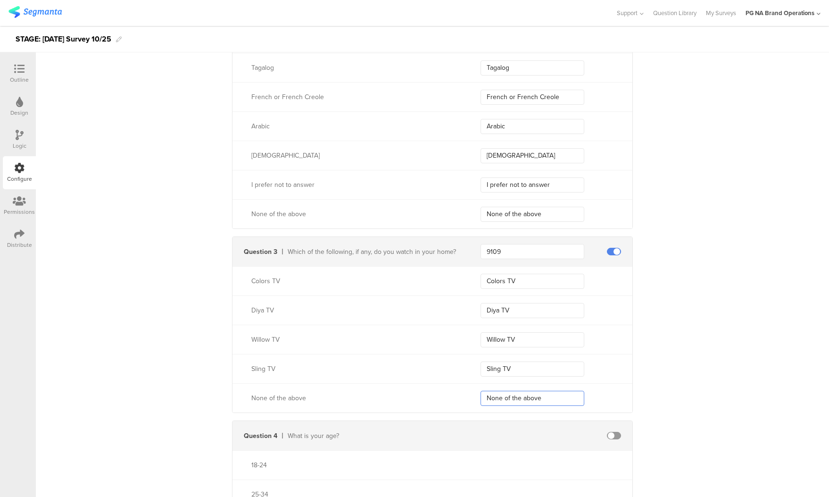
type input "None of the above"
click at [615, 434] on span at bounding box center [614, 436] width 14 height 8
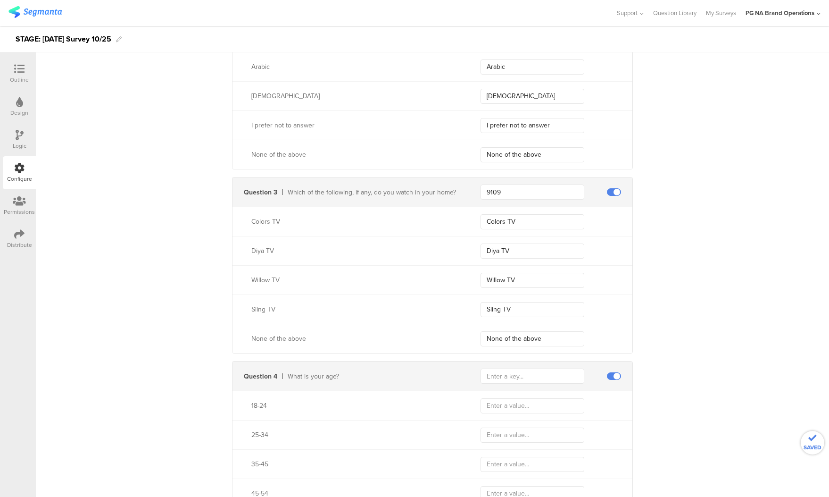
scroll to position [623, 0]
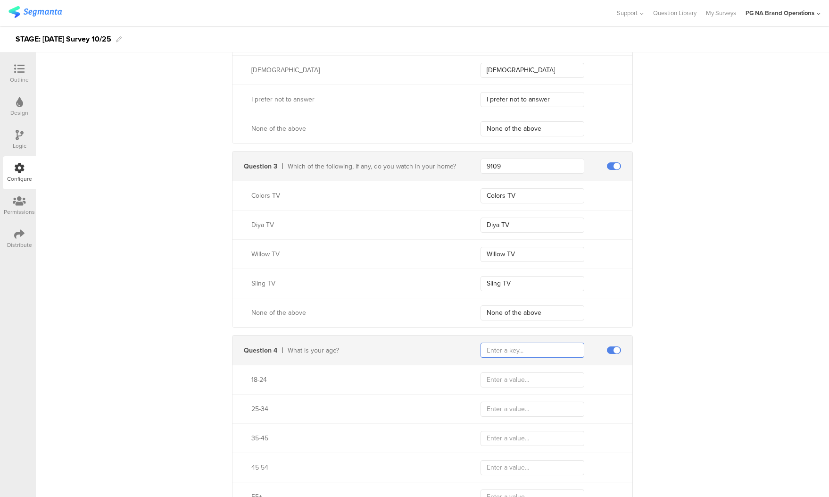
click at [532, 350] on input "text" at bounding box center [533, 349] width 104 height 15
paste input "344"
type input "344"
click at [505, 383] on input "text" at bounding box center [533, 379] width 104 height 15
paste input "18-24"
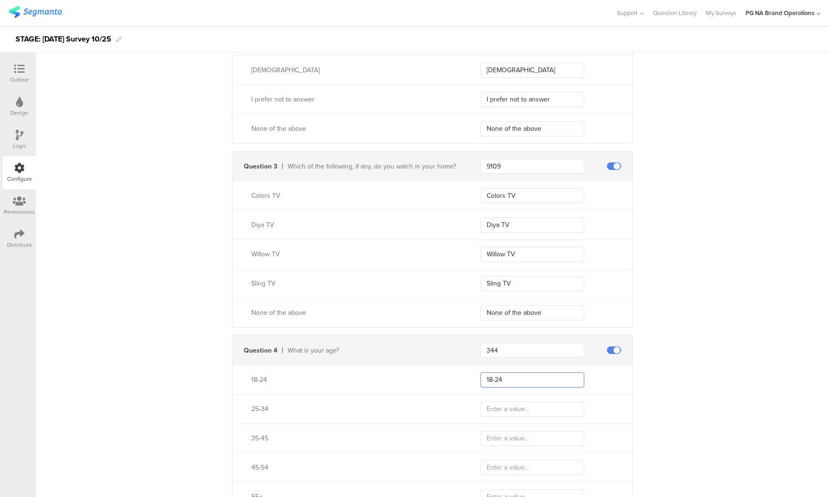
type input "18-24"
click at [507, 410] on input "text" at bounding box center [533, 408] width 104 height 15
paste input "25-34"
type input "25-34"
click at [505, 436] on input "text" at bounding box center [533, 438] width 104 height 15
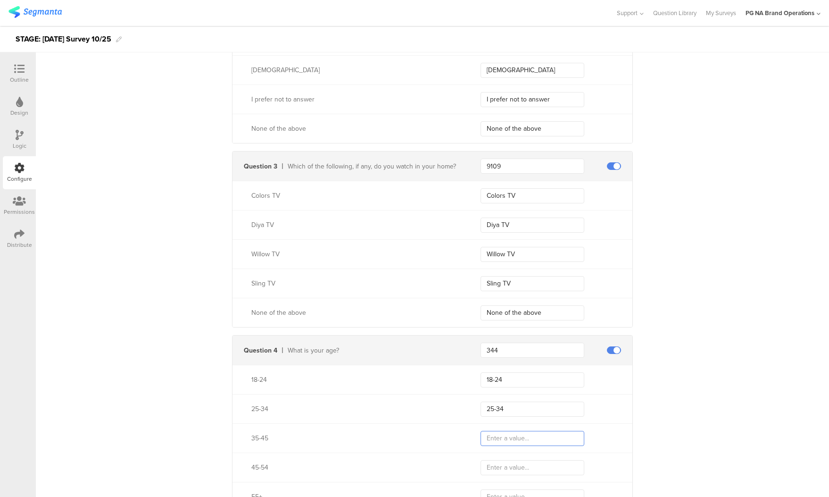
paste input "35-44"
type input "35-44"
drag, startPoint x: 502, startPoint y: 469, endPoint x: 395, endPoint y: 434, distance: 112.9
click at [503, 469] on input "text" at bounding box center [533, 467] width 104 height 15
paste input "45-54"
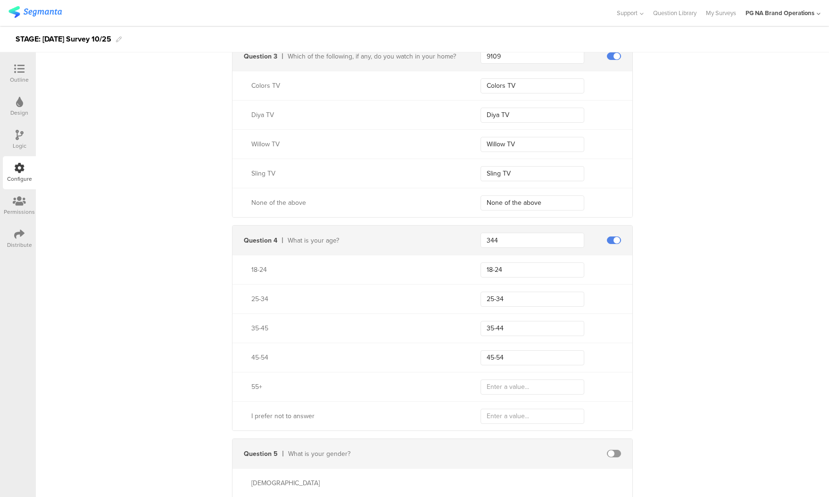
scroll to position [741, 0]
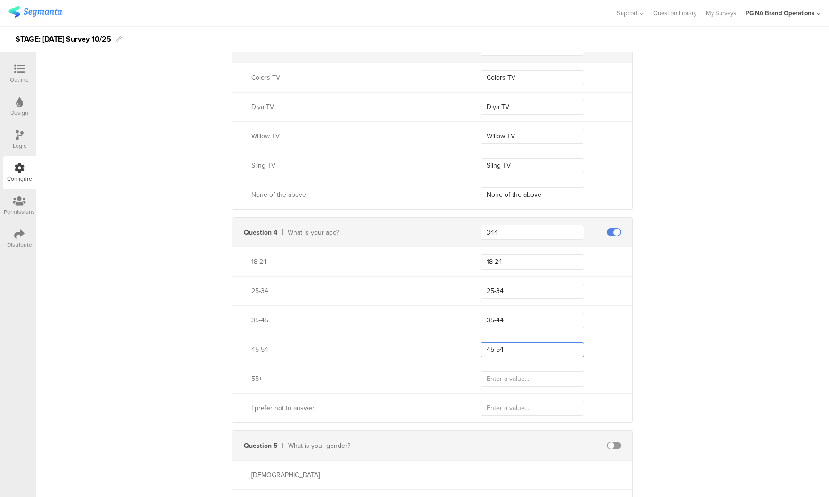
type input "45-54"
click at [504, 377] on input "text" at bounding box center [533, 378] width 104 height 15
paste input "55+"
type input "55+"
click at [509, 407] on input "text" at bounding box center [533, 407] width 104 height 15
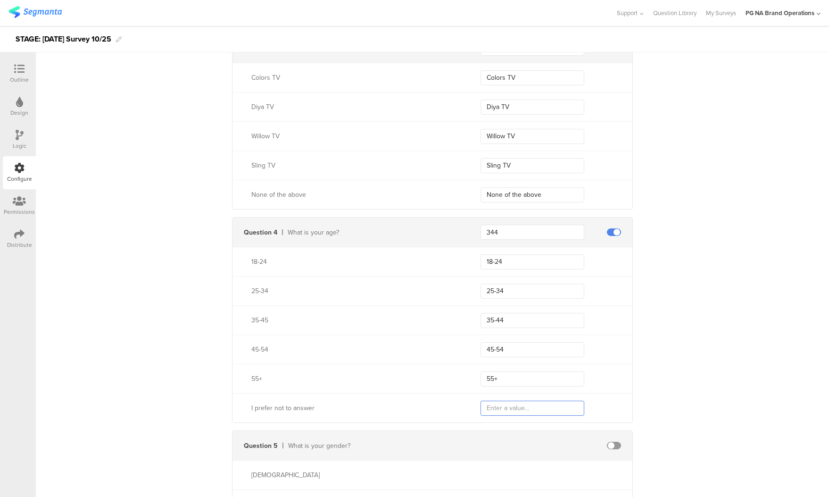
paste input "I prefer not to answer"
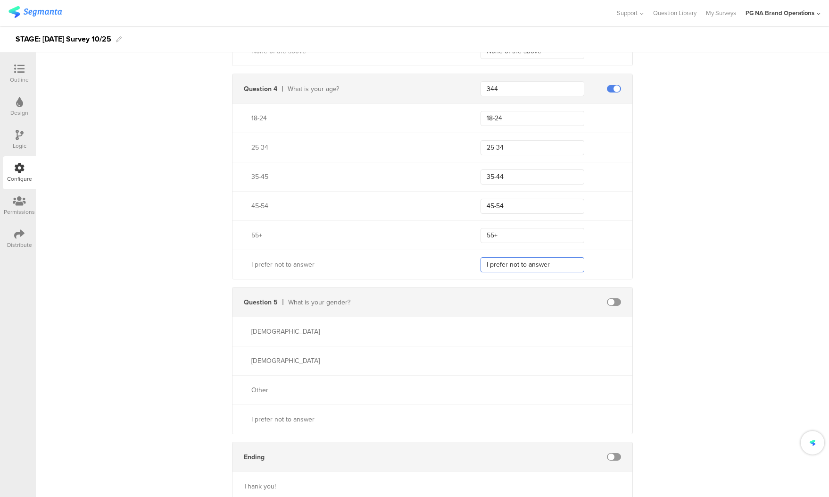
scroll to position [893, 0]
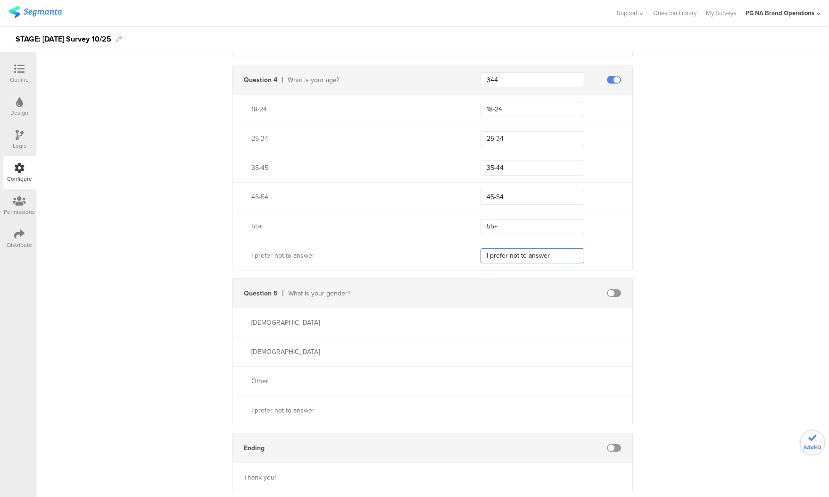
type input "I prefer not to answer"
click at [615, 292] on span at bounding box center [614, 293] width 14 height 8
drag, startPoint x: 501, startPoint y: 292, endPoint x: 413, endPoint y: 291, distance: 88.2
click at [501, 292] on input "text" at bounding box center [533, 292] width 104 height 15
paste input "2714"
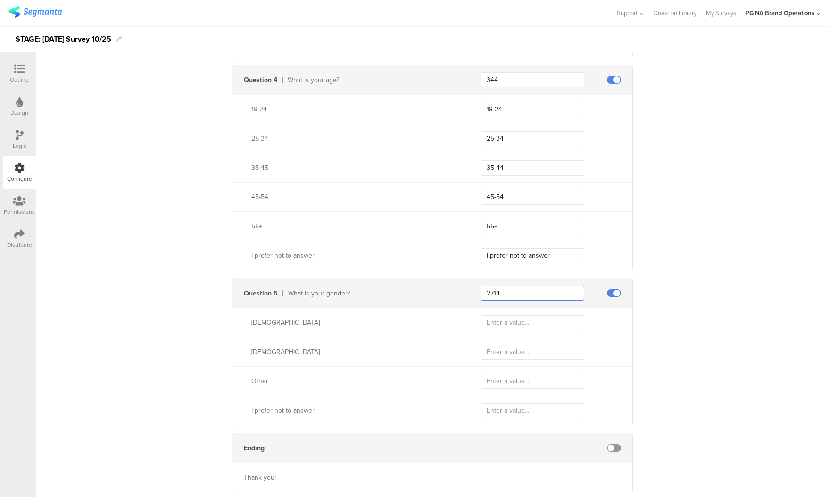
type input "2714"
click at [508, 322] on input "text" at bounding box center [533, 322] width 104 height 15
paste input "[DEMOGRAPHIC_DATA]"
type input "[DEMOGRAPHIC_DATA]"
click at [503, 350] on input "text" at bounding box center [533, 351] width 104 height 15
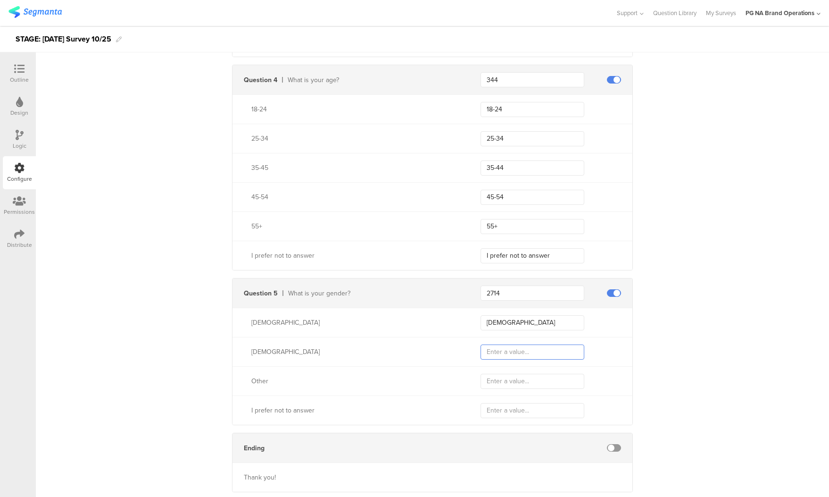
paste input "[DEMOGRAPHIC_DATA]"
type input "[DEMOGRAPHIC_DATA]"
click at [505, 381] on input "text" at bounding box center [533, 381] width 104 height 15
paste input "Other"
type input "Other"
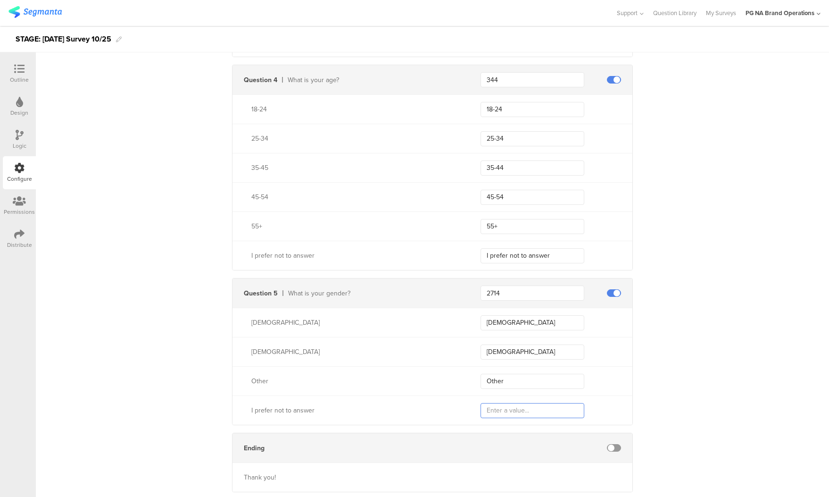
click at [506, 410] on input "text" at bounding box center [533, 410] width 104 height 15
paste input "I prefer not to answer"
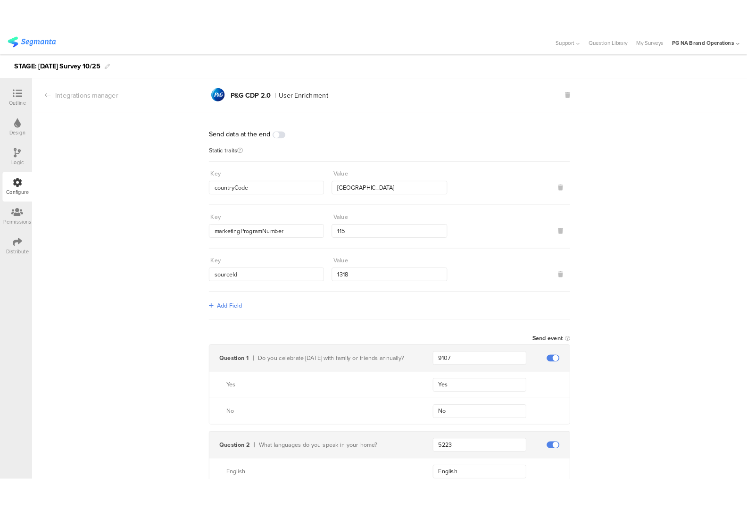
scroll to position [0, 0]
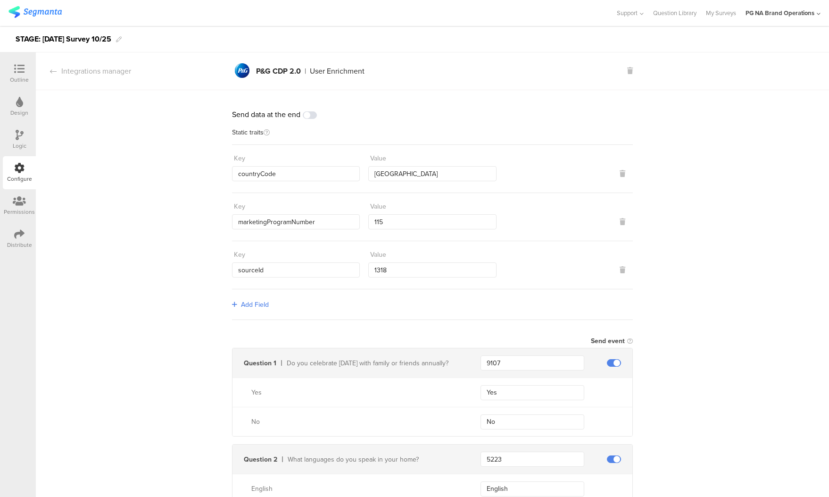
type input "I prefer not to answer"
click at [17, 168] on icon at bounding box center [19, 168] width 10 height 10
click at [17, 167] on icon at bounding box center [19, 168] width 10 height 10
click at [22, 133] on icon at bounding box center [20, 135] width 8 height 10
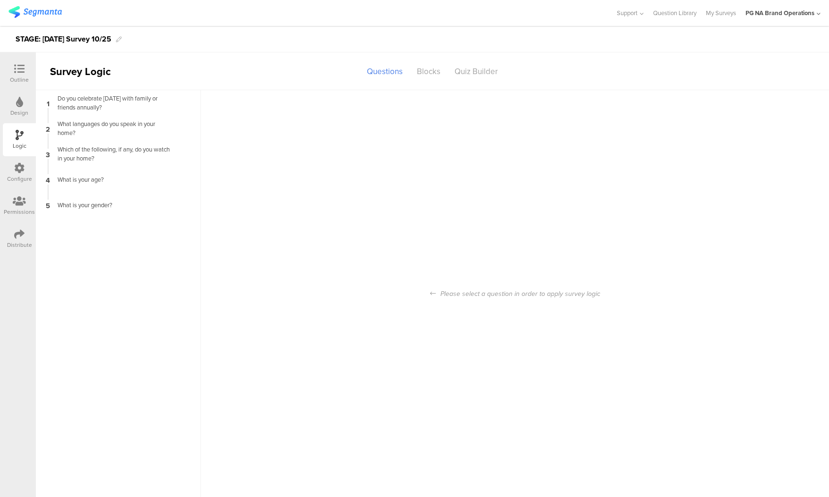
click at [16, 181] on div "Configure" at bounding box center [19, 178] width 25 height 8
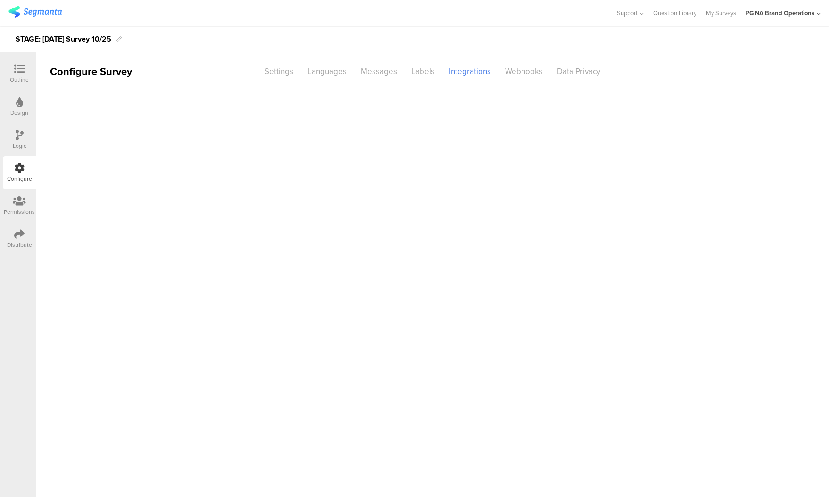
click at [18, 174] on div at bounding box center [19, 169] width 10 height 12
click at [520, 76] on div "Webhooks" at bounding box center [524, 71] width 52 height 17
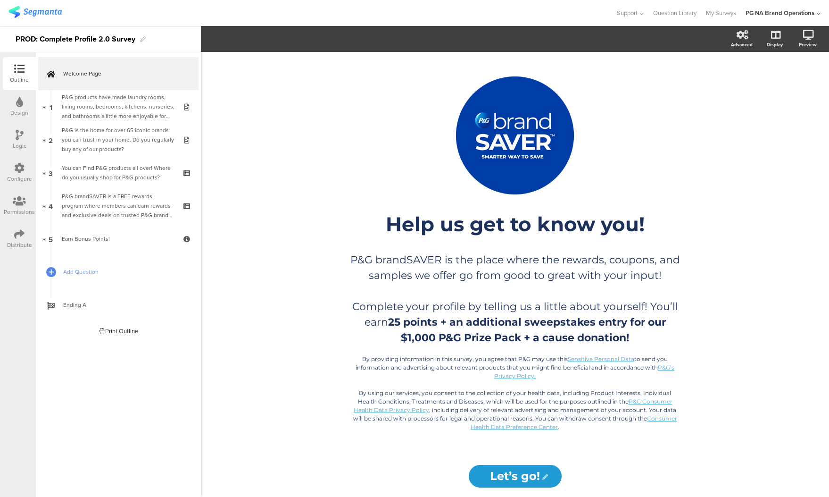
click at [17, 169] on icon at bounding box center [19, 168] width 10 height 10
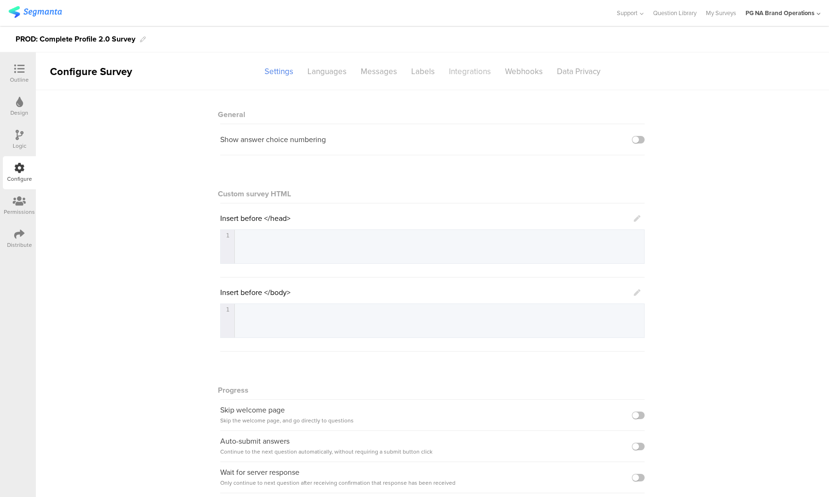
click at [462, 67] on div "Integrations" at bounding box center [470, 71] width 56 height 17
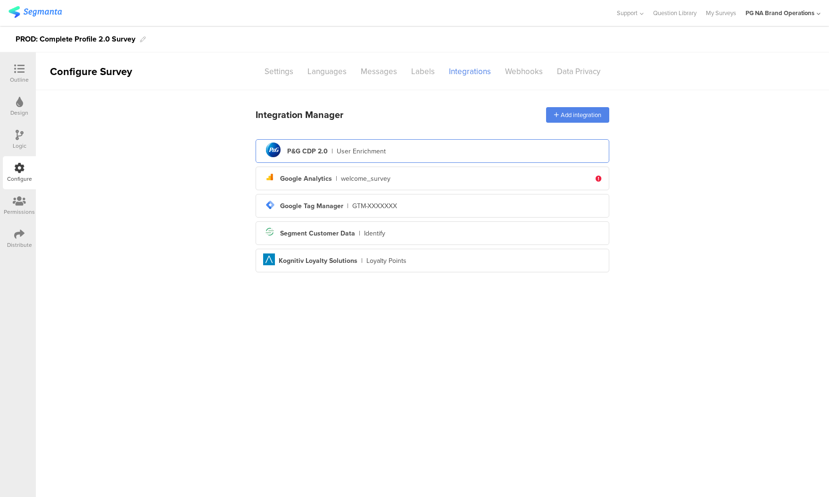
click at [324, 153] on div "P&G CDP 2.0" at bounding box center [307, 151] width 41 height 10
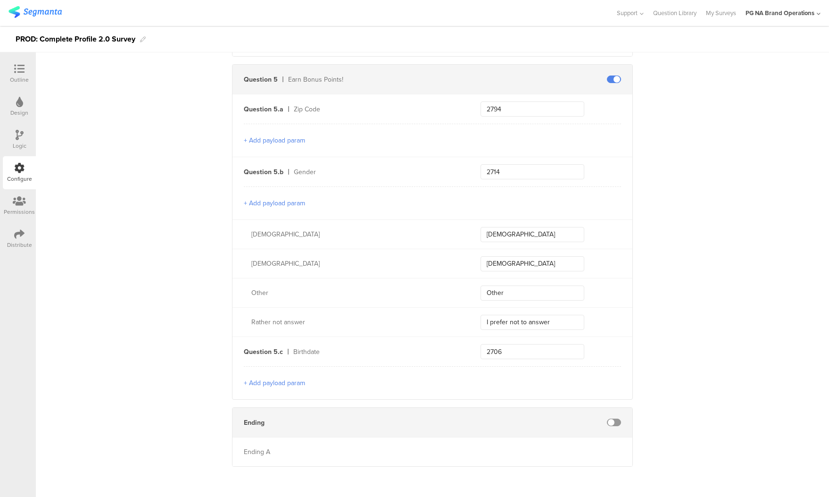
scroll to position [2393, 0]
